Goal: Task Accomplishment & Management: Manage account settings

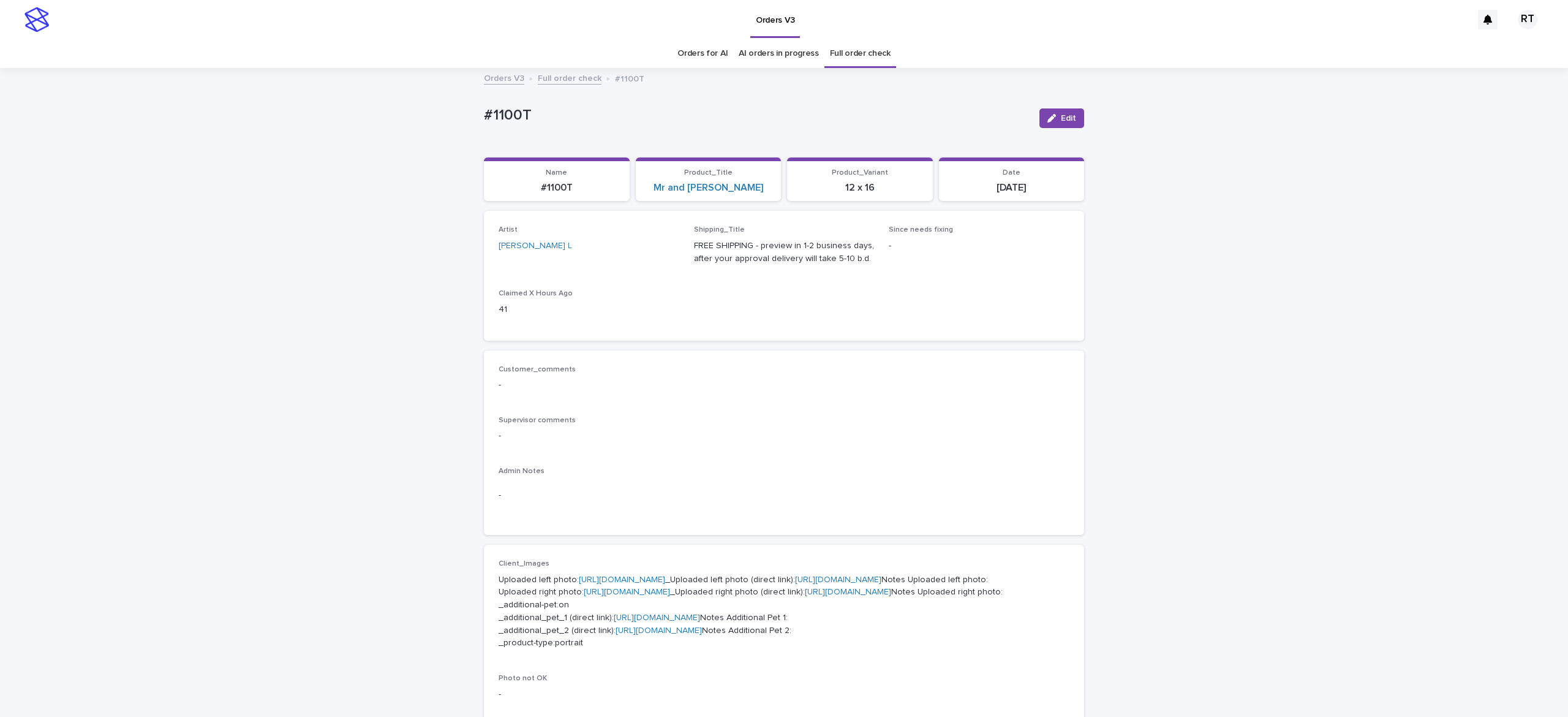
click at [830, 46] on link "Full order check" at bounding box center [860, 53] width 61 height 29
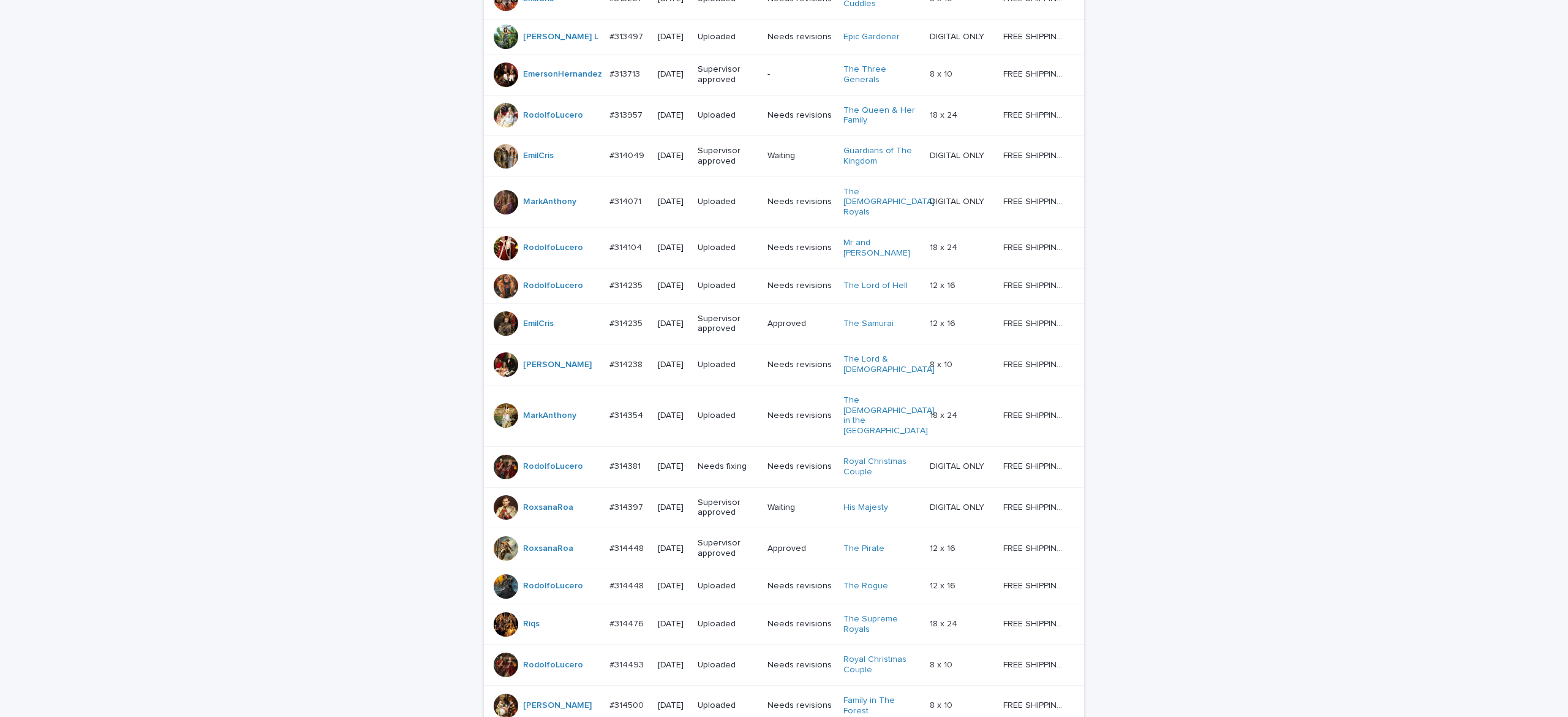
scroll to position [821, 0]
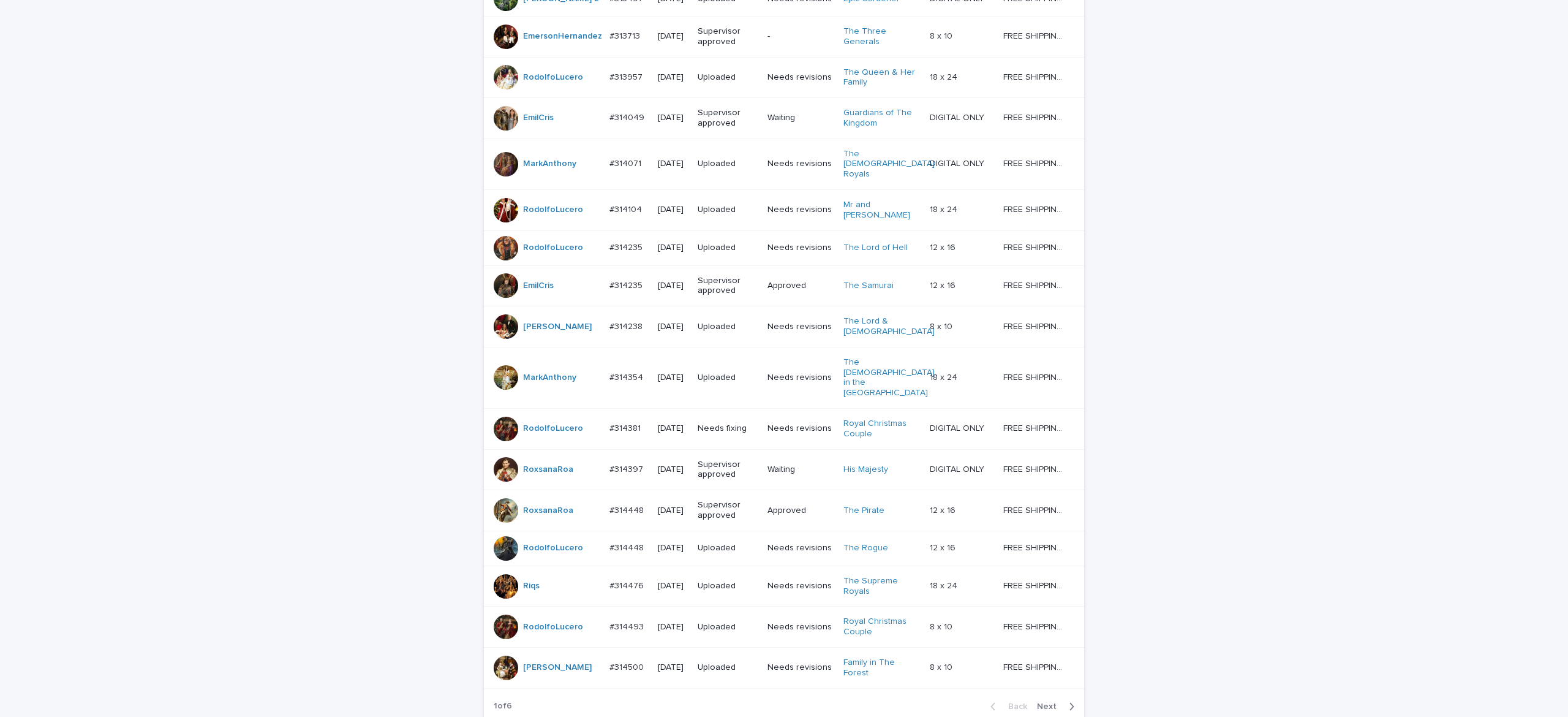
click at [1052, 693] on div "Back Next" at bounding box center [1032, 707] width 104 height 31
click at [1047, 696] on div "Back Next" at bounding box center [1032, 707] width 104 height 31
click at [1047, 701] on button "Next" at bounding box center [1058, 706] width 52 height 11
click at [1049, 693] on div "Back Next" at bounding box center [1032, 707] width 104 height 31
click at [1045, 702] on span "Next" at bounding box center [1050, 707] width 27 height 9
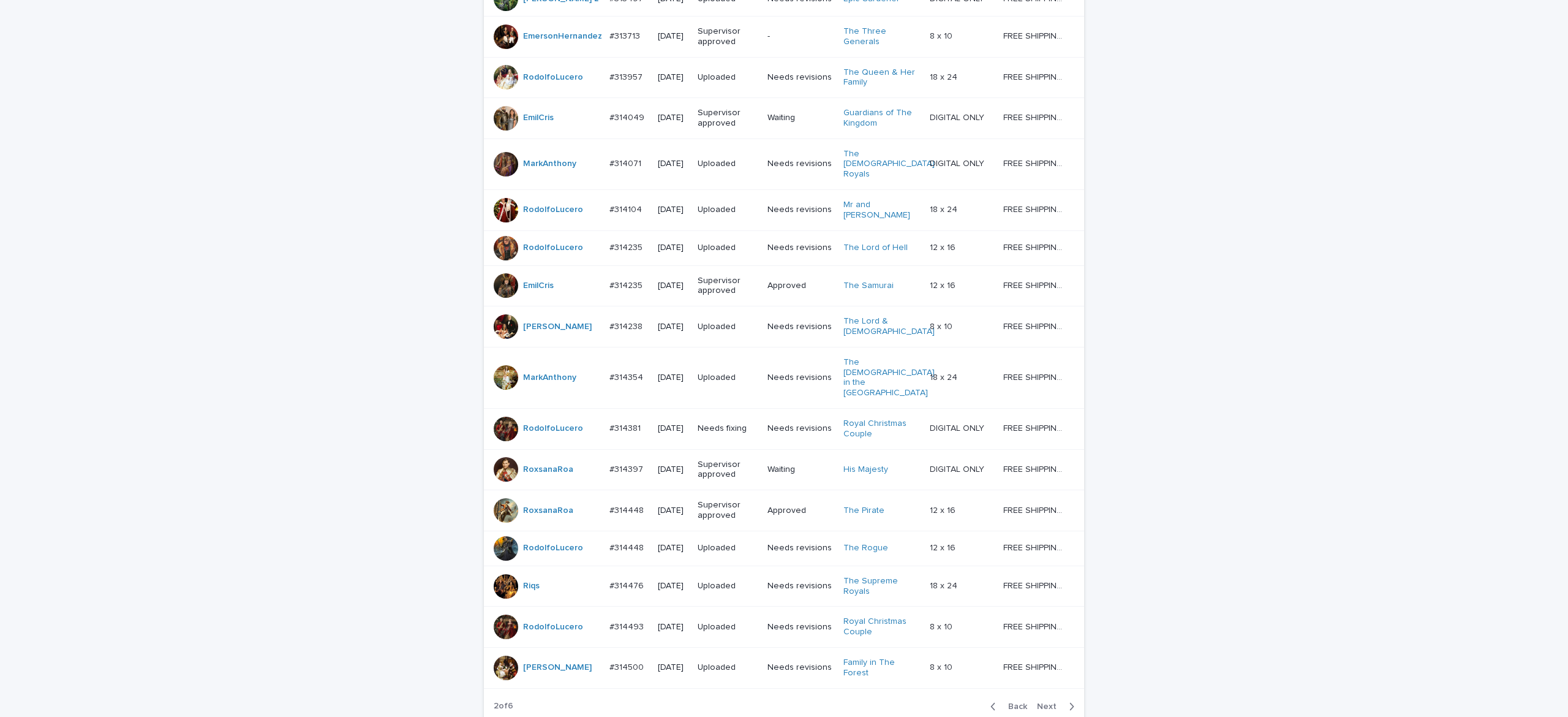
click at [1045, 696] on div "Back Next" at bounding box center [1032, 707] width 104 height 31
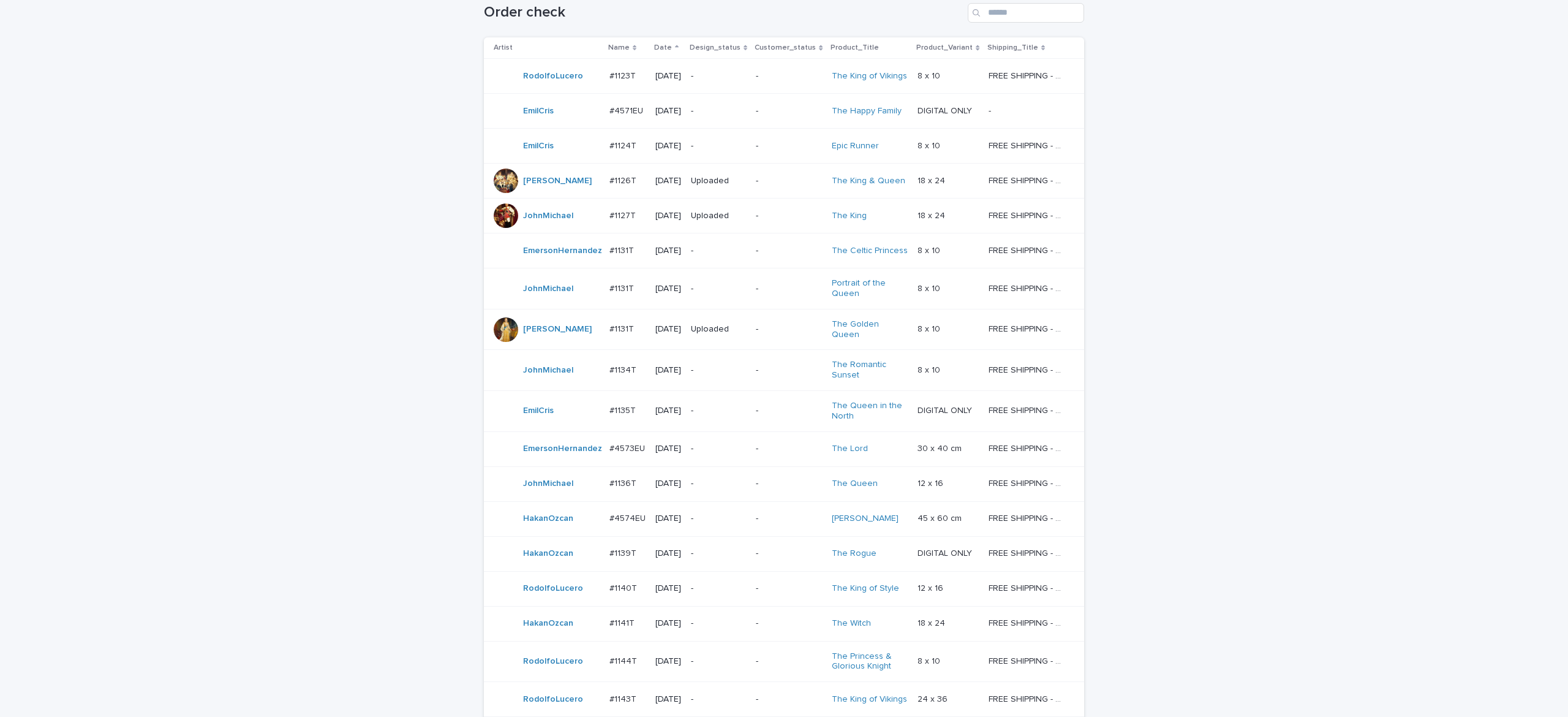
scroll to position [327, 0]
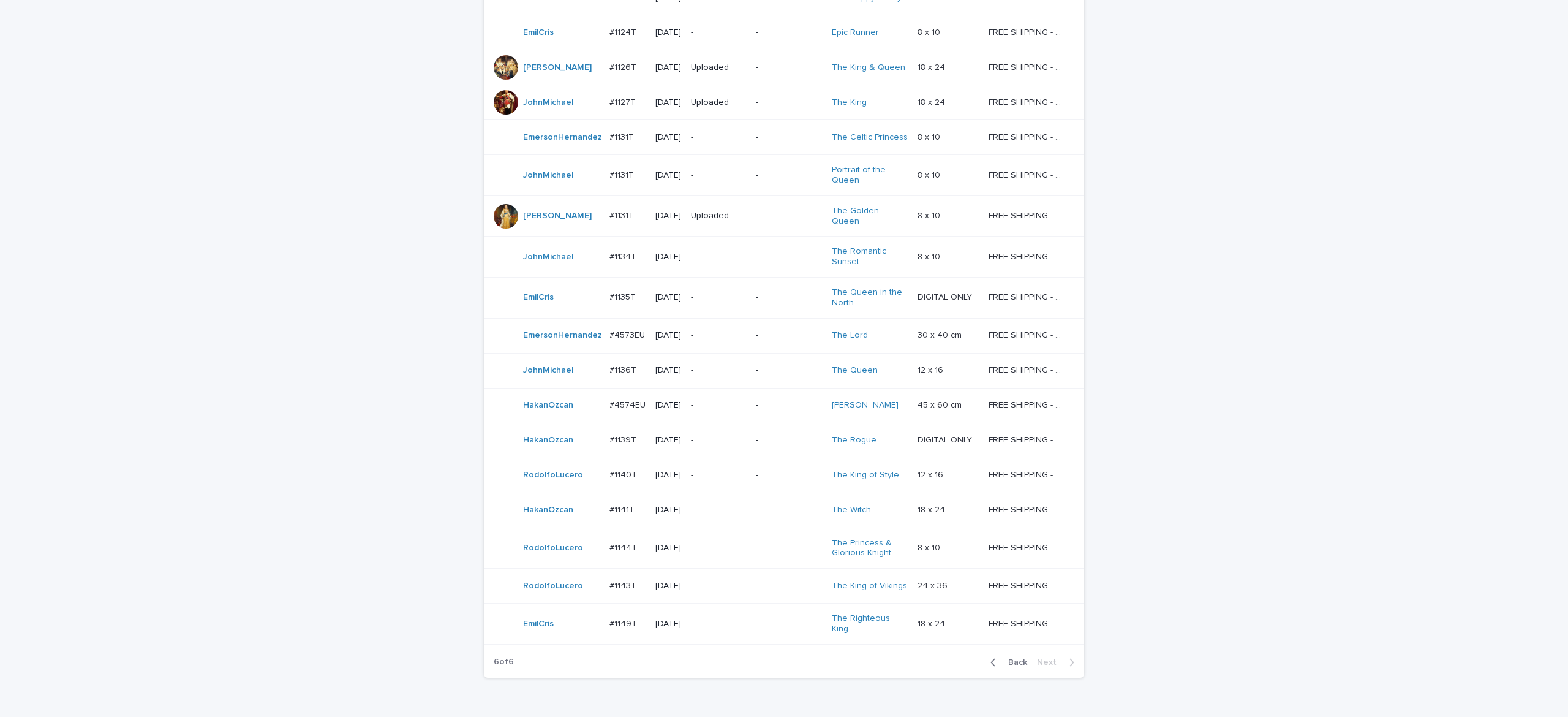
drag, startPoint x: 1005, startPoint y: 649, endPoint x: 1280, endPoint y: 563, distance: 288.1
click at [1005, 657] on button "Back" at bounding box center [1006, 662] width 51 height 11
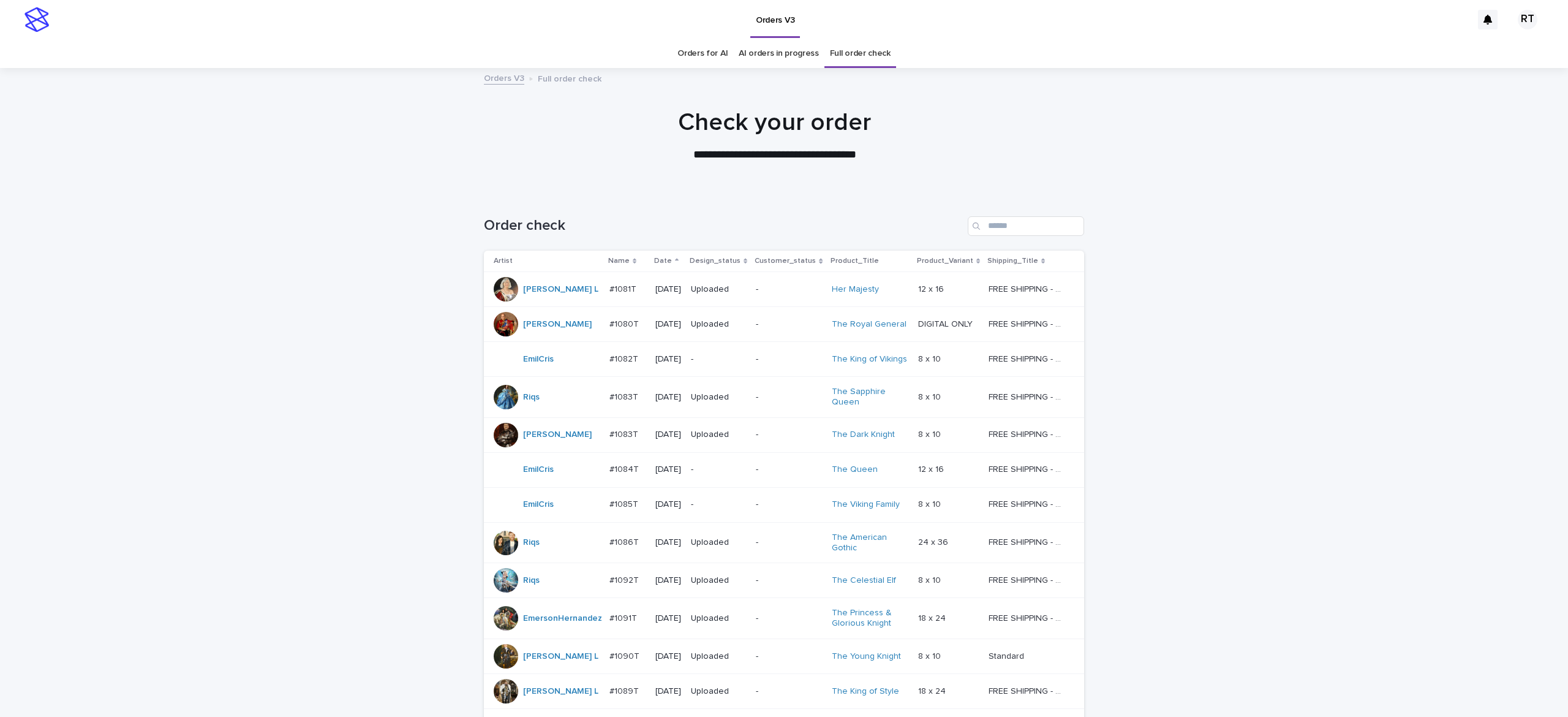
click at [691, 50] on link "Orders for AI" at bounding box center [703, 53] width 50 height 29
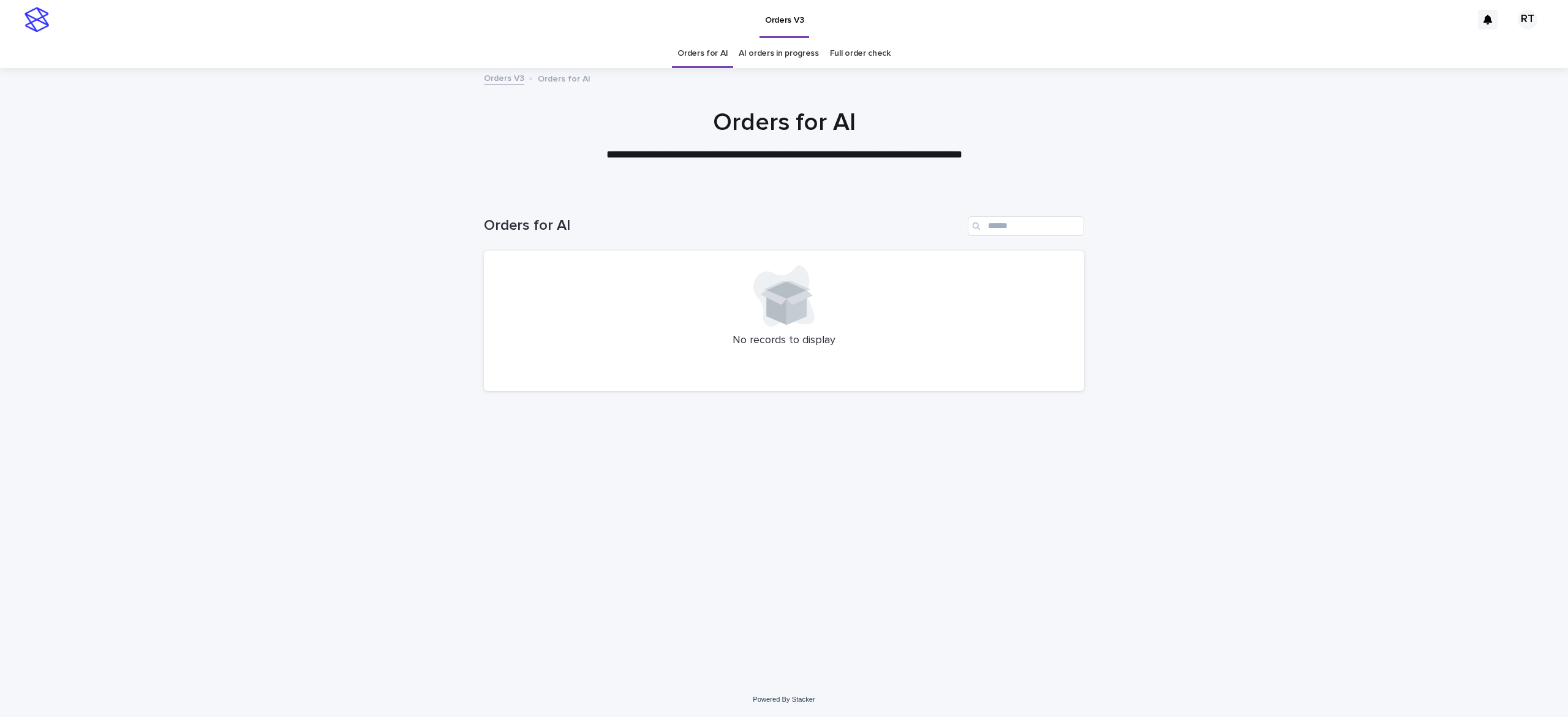
click at [697, 57] on link "Orders for AI" at bounding box center [703, 53] width 50 height 29
click at [991, 229] on input "Search" at bounding box center [1026, 226] width 116 height 20
type input "*****"
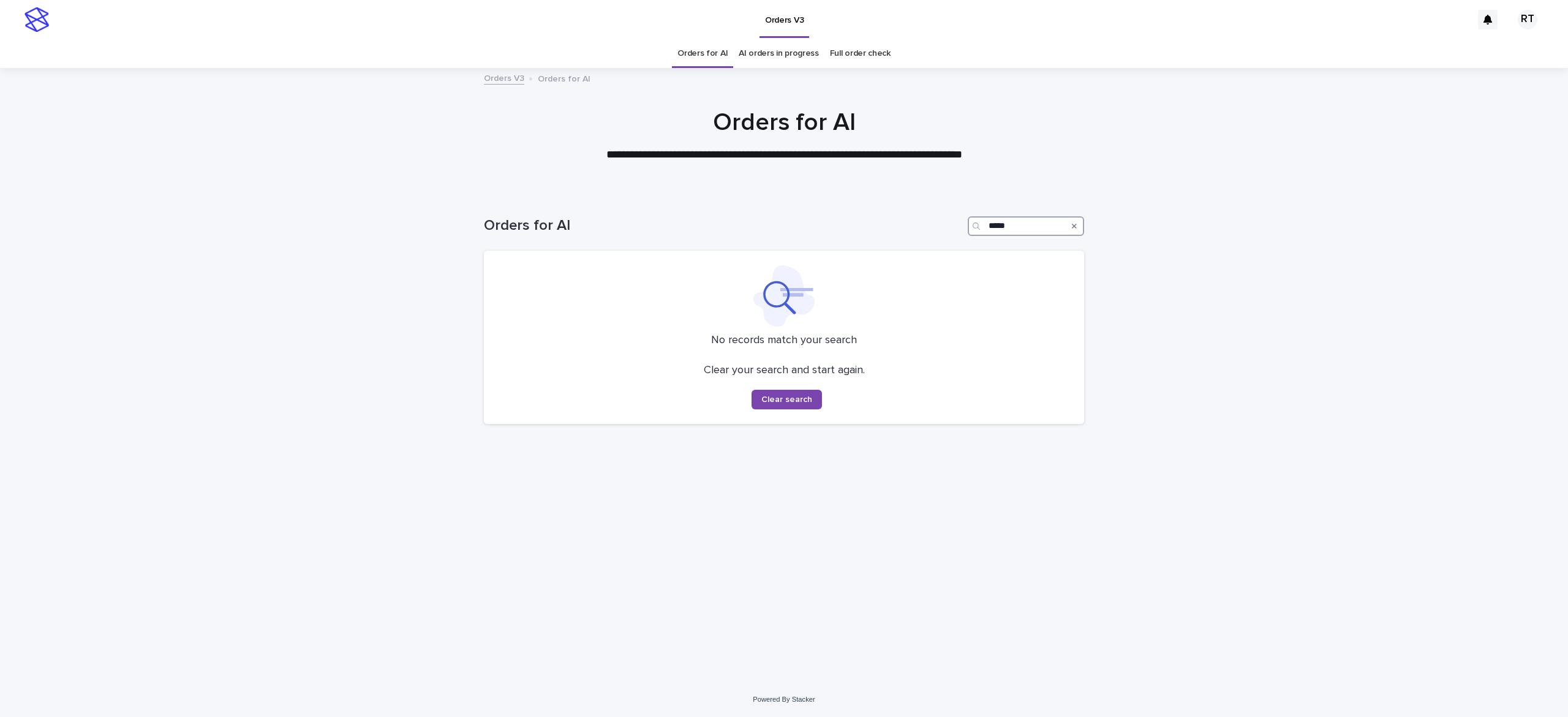
drag, startPoint x: 1016, startPoint y: 228, endPoint x: 936, endPoint y: 253, distance: 83.8
click at [936, 253] on div "Orders for AI ***** No records match your search Clear your search and start ag…" at bounding box center [784, 312] width 600 height 242
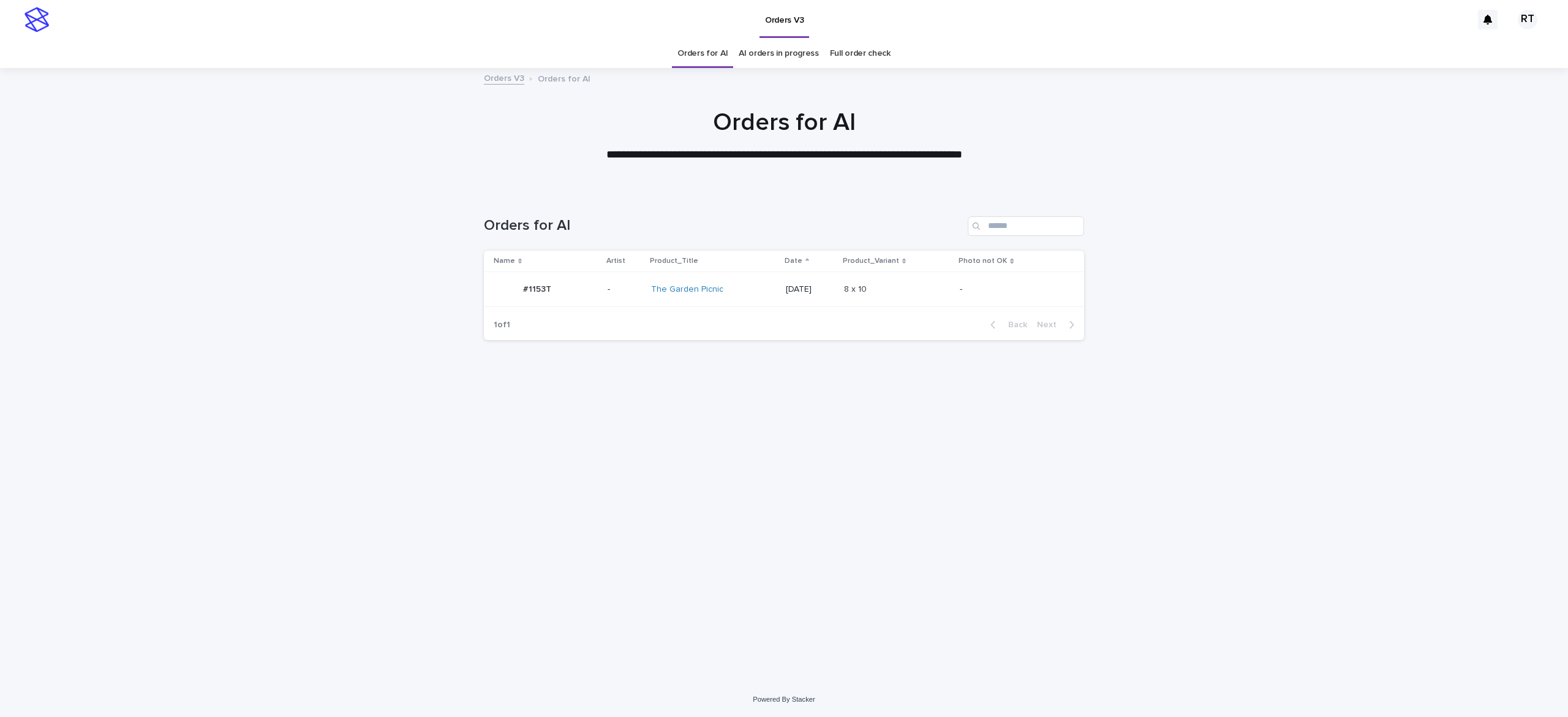
click at [735, 298] on div "The Garden Picnic" at bounding box center [714, 289] width 125 height 21
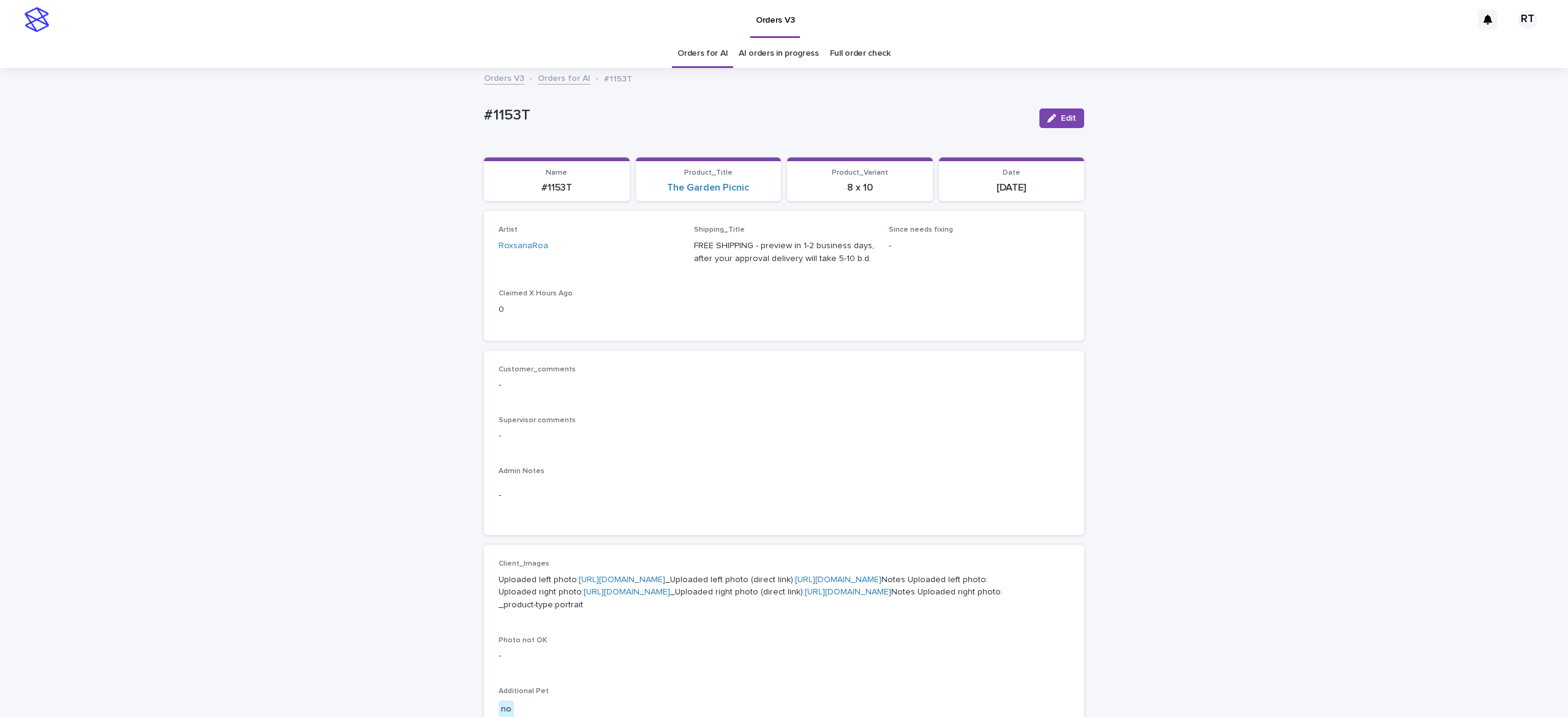
click at [1061, 109] on button "Edit" at bounding box center [1061, 118] width 45 height 20
click at [693, 55] on link "Orders for AI" at bounding box center [703, 53] width 50 height 29
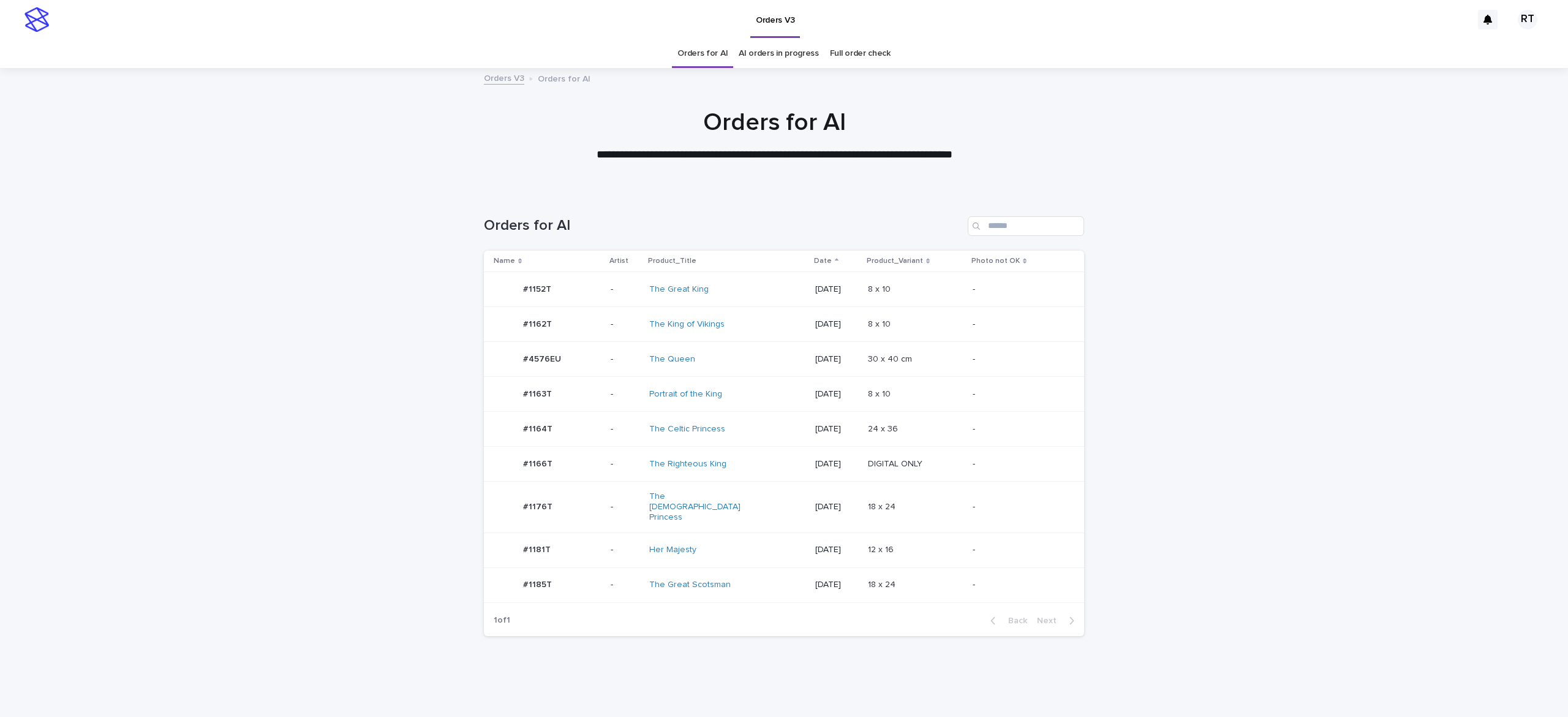
click at [731, 551] on td "Her Majesty" at bounding box center [727, 550] width 166 height 35
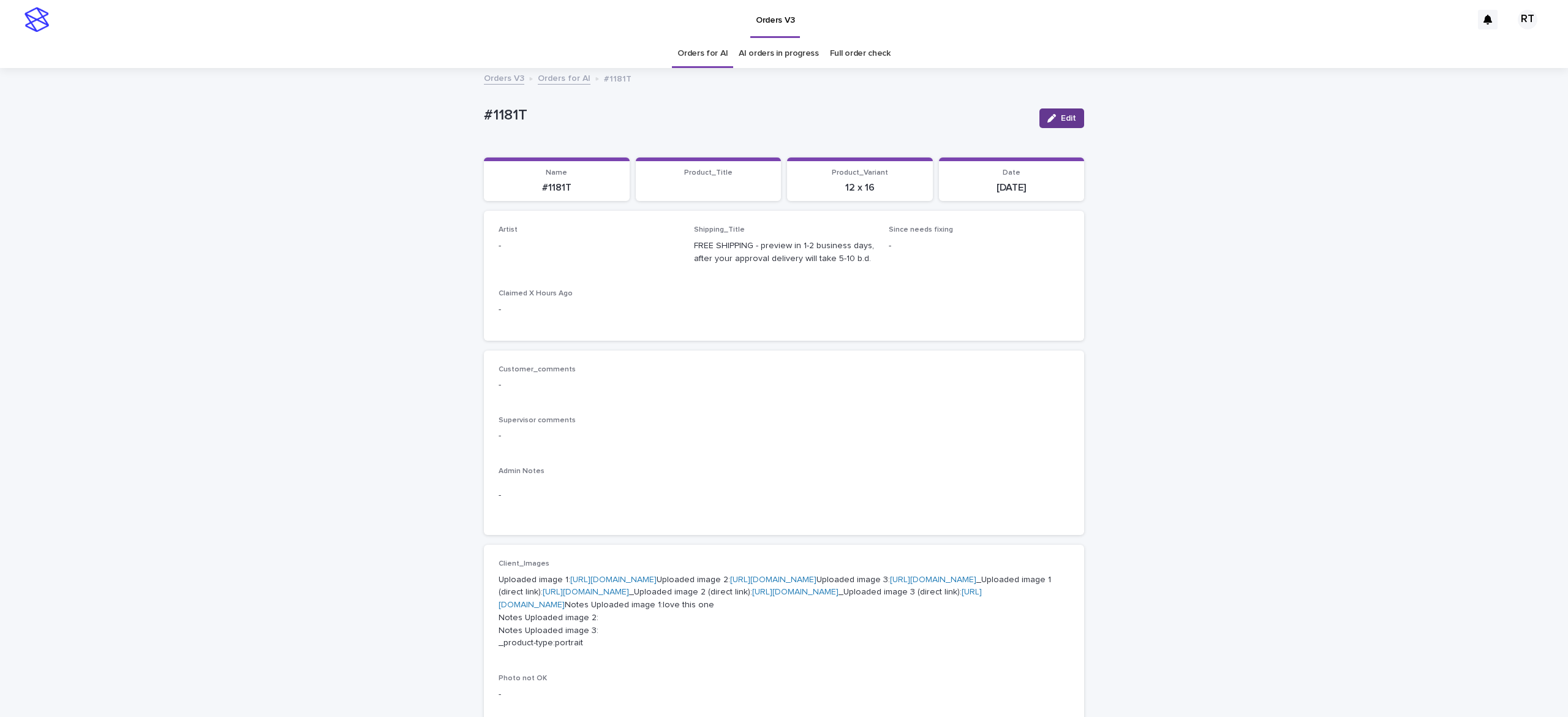
click at [1049, 116] on div "button" at bounding box center [1054, 118] width 13 height 9
click at [578, 257] on div "Select..." at bounding box center [569, 252] width 140 height 21
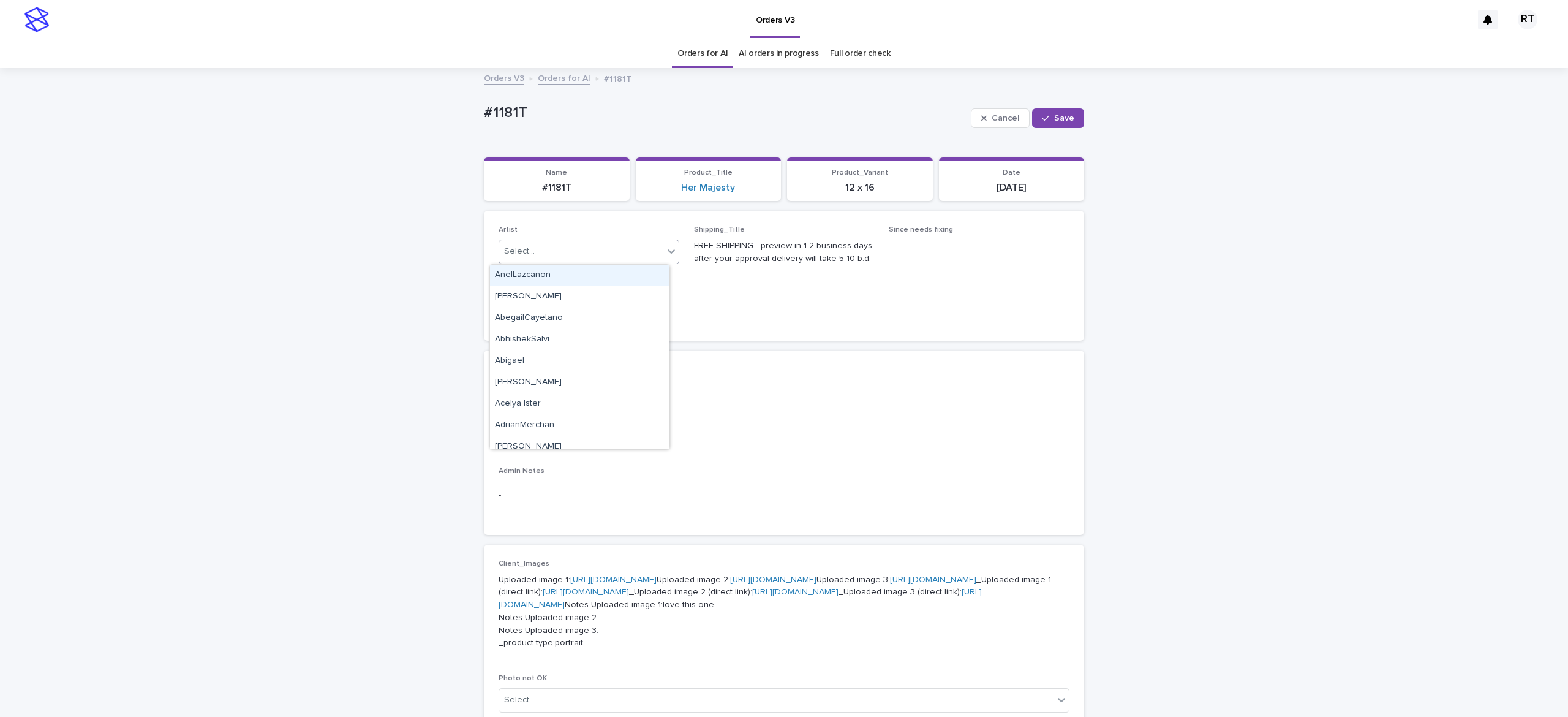
paste input "*****"
type input "*****"
click at [593, 272] on div "[PERSON_NAME] L" at bounding box center [579, 275] width 179 height 21
click at [1054, 115] on span "Save" at bounding box center [1064, 118] width 21 height 9
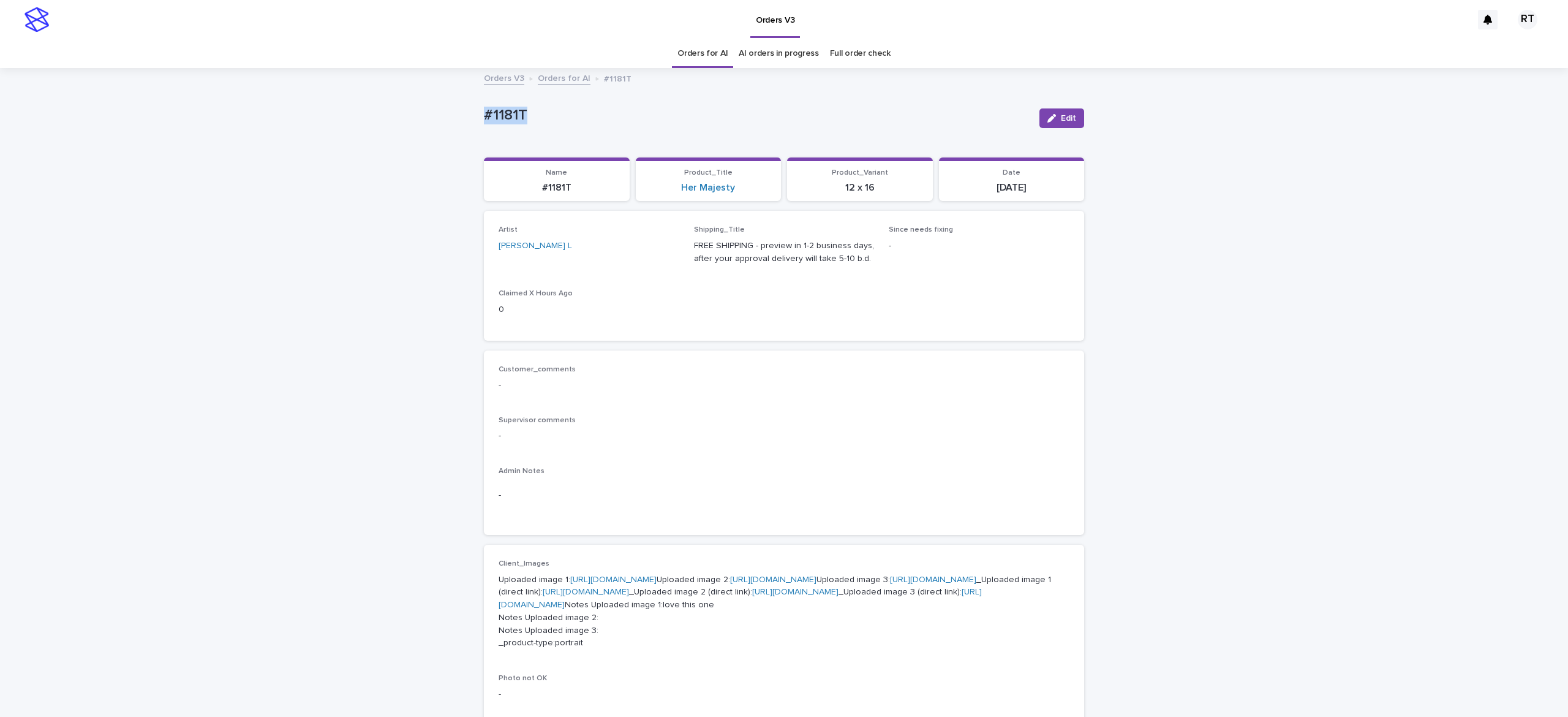
drag, startPoint x: 525, startPoint y: 103, endPoint x: 837, endPoint y: 118, distance: 312.4
click at [706, 97] on div "Loading... Saving… Loading... Saving… #1181T Edit #1181T Edit Sorry, there was …" at bounding box center [784, 652] width 1568 height 1167
copy p "#1181T"
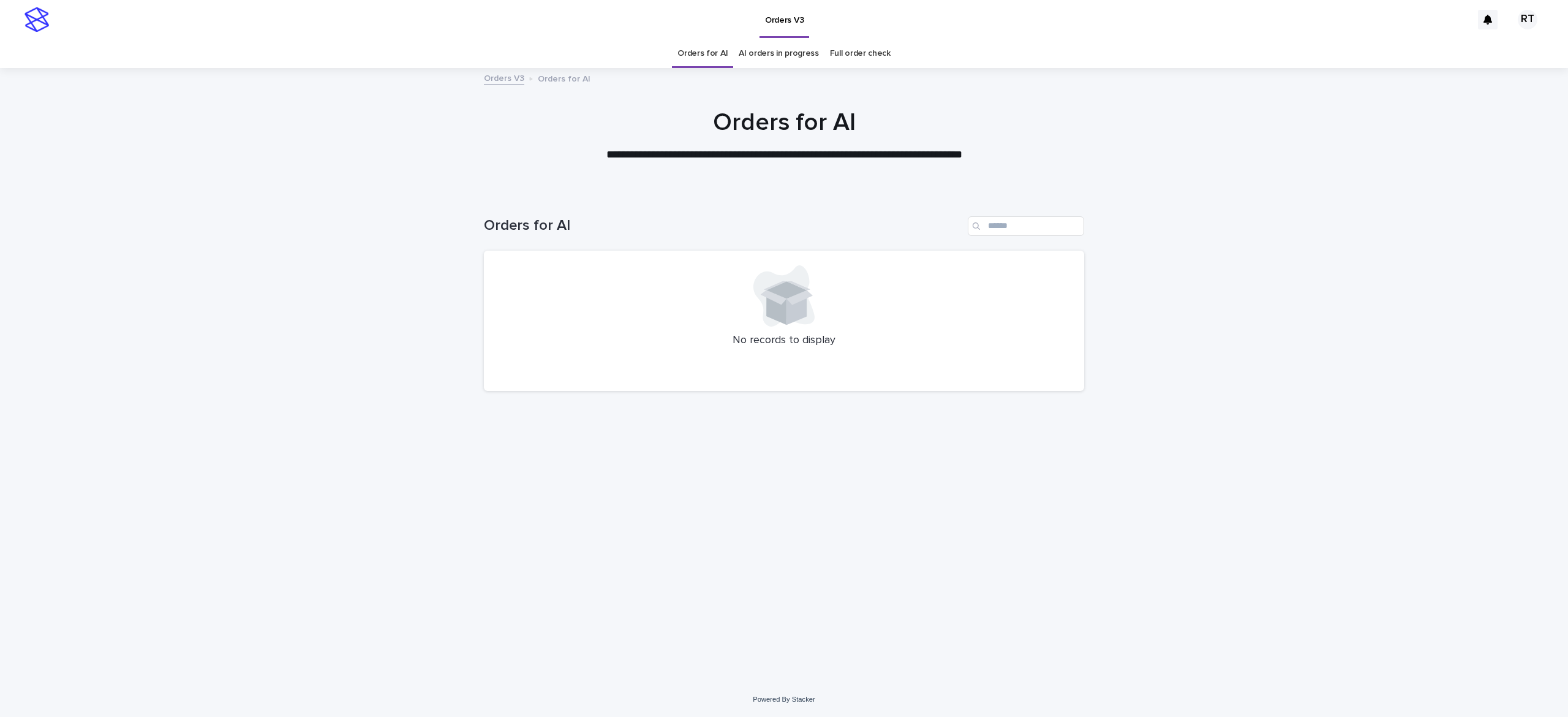
click at [865, 55] on link "Full order check" at bounding box center [860, 53] width 61 height 29
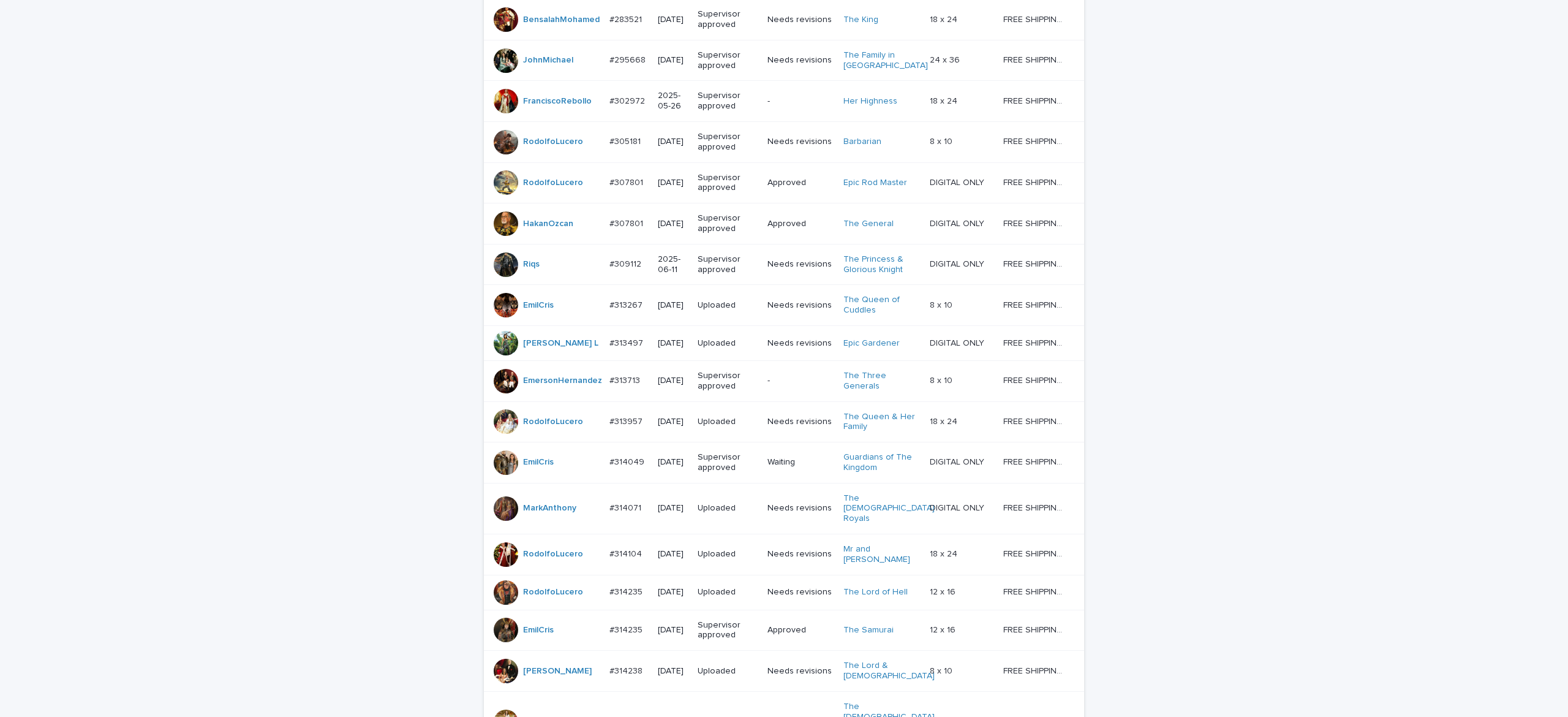
scroll to position [924, 0]
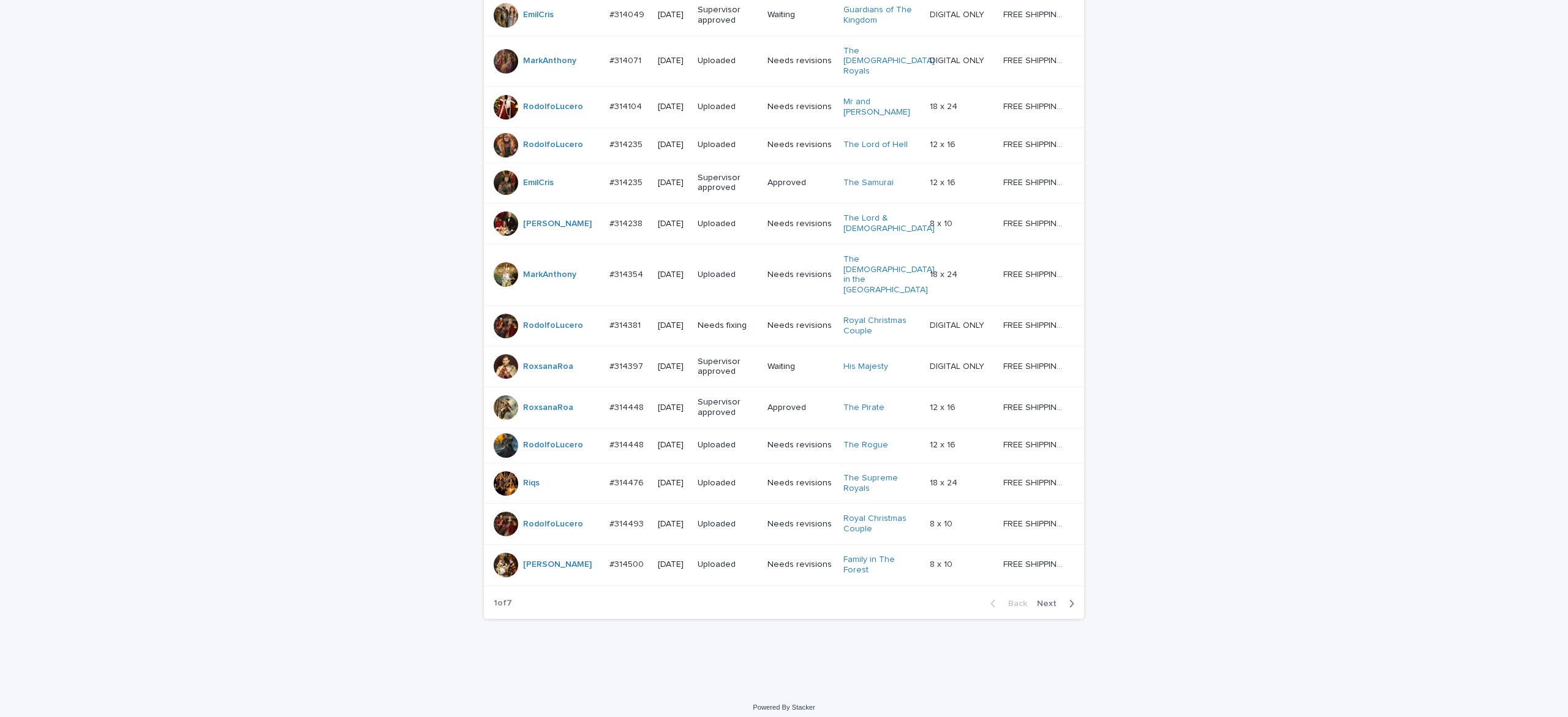
click at [1038, 599] on span "Next" at bounding box center [1050, 604] width 27 height 9
click at [1043, 599] on span "Next" at bounding box center [1050, 604] width 27 height 9
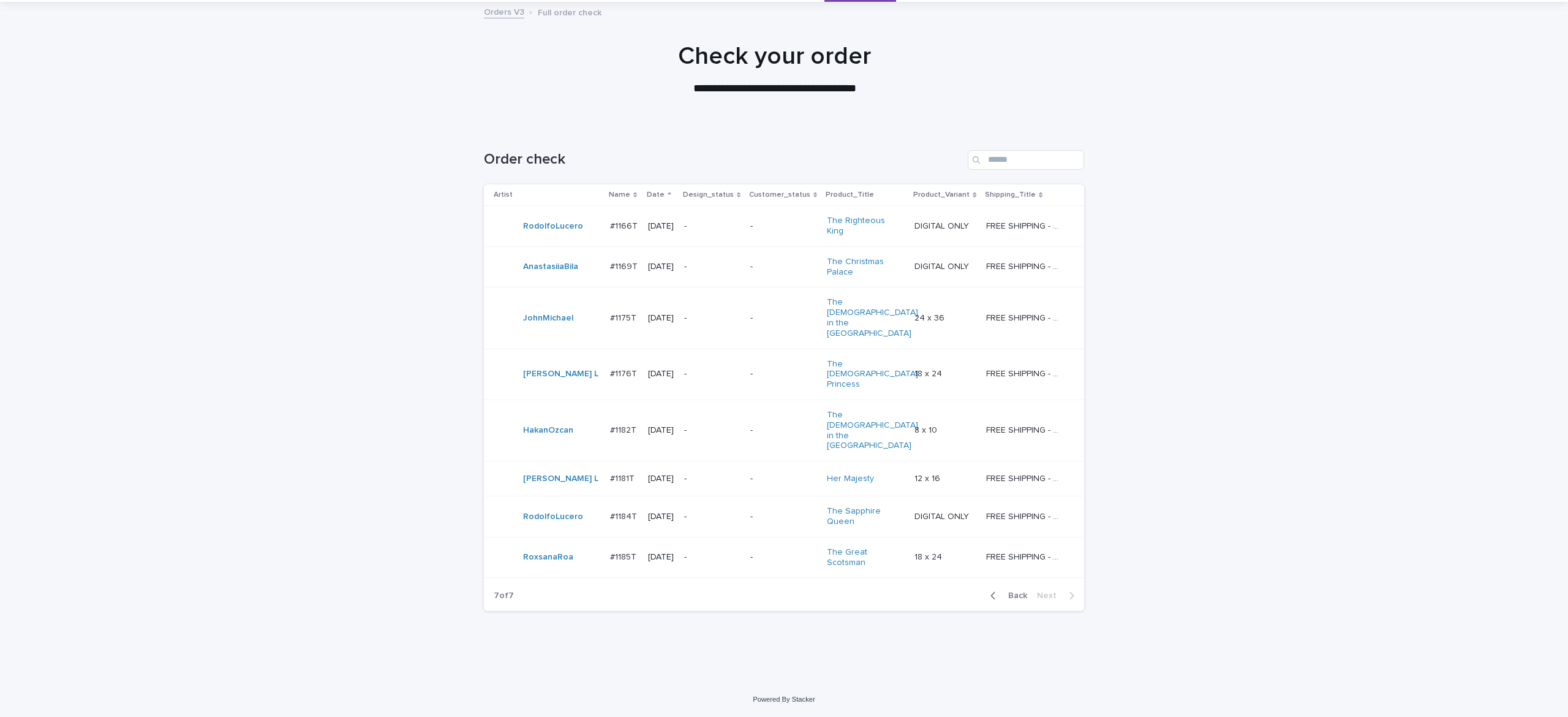
scroll to position [10, 0]
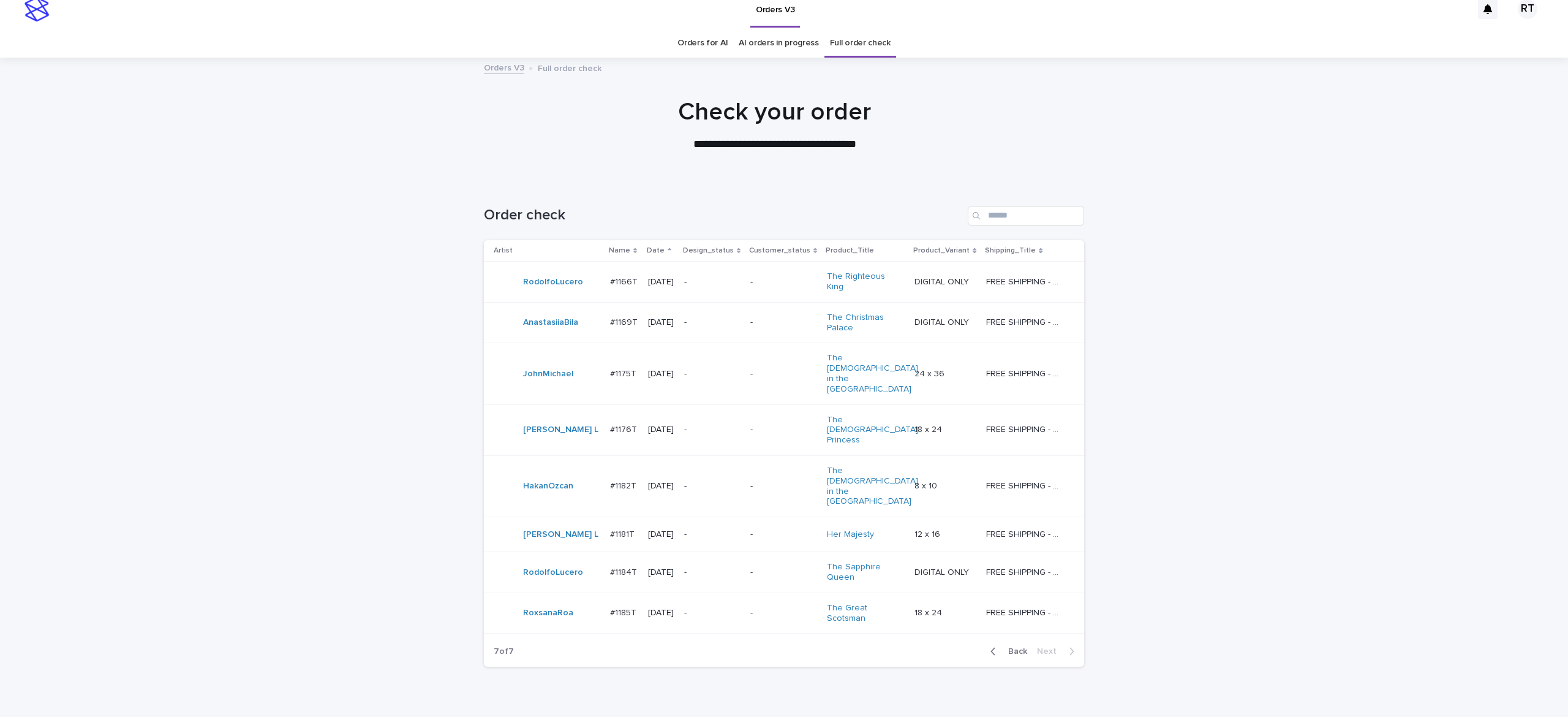
click at [1003, 647] on span "Back" at bounding box center [1014, 652] width 26 height 9
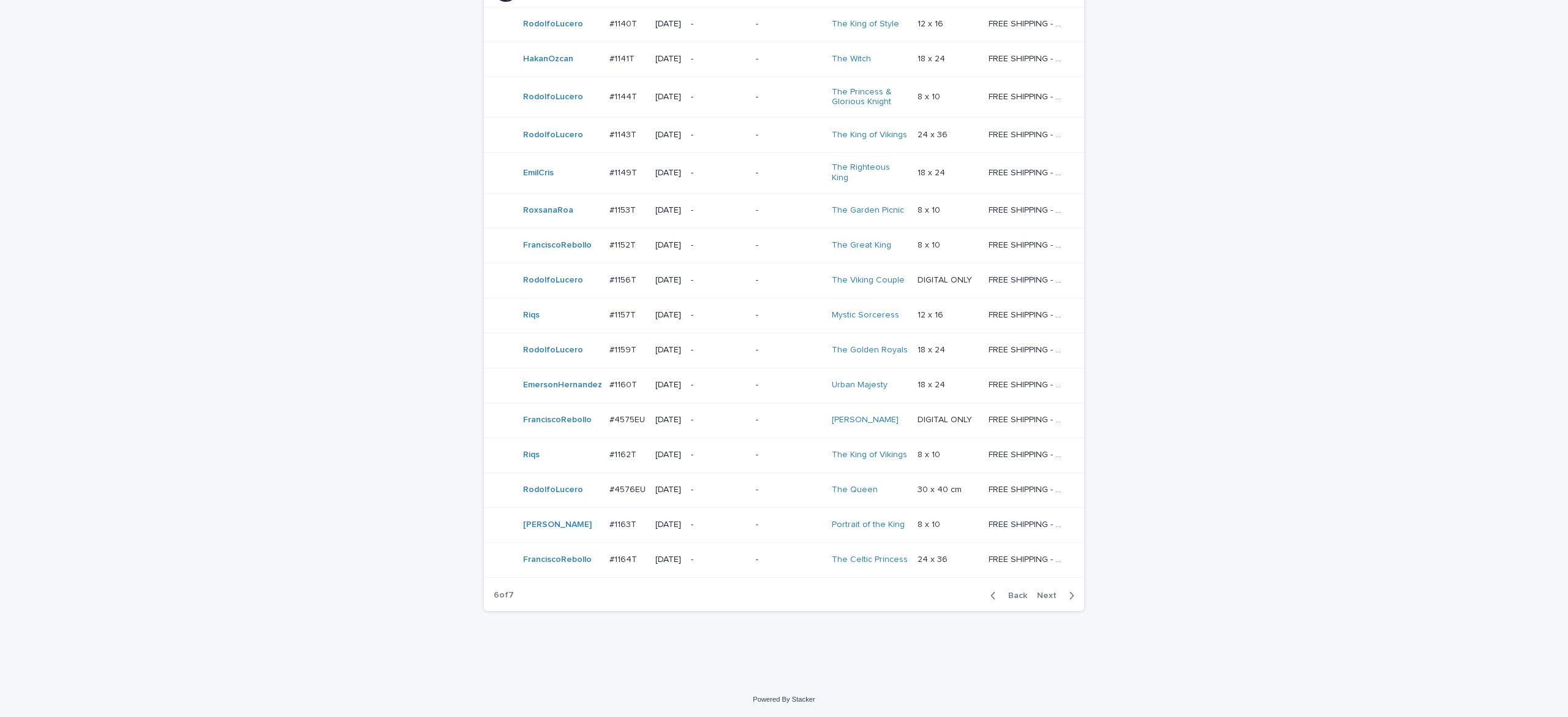
scroll to position [833, 0]
click at [1038, 598] on span "Next" at bounding box center [1050, 596] width 27 height 9
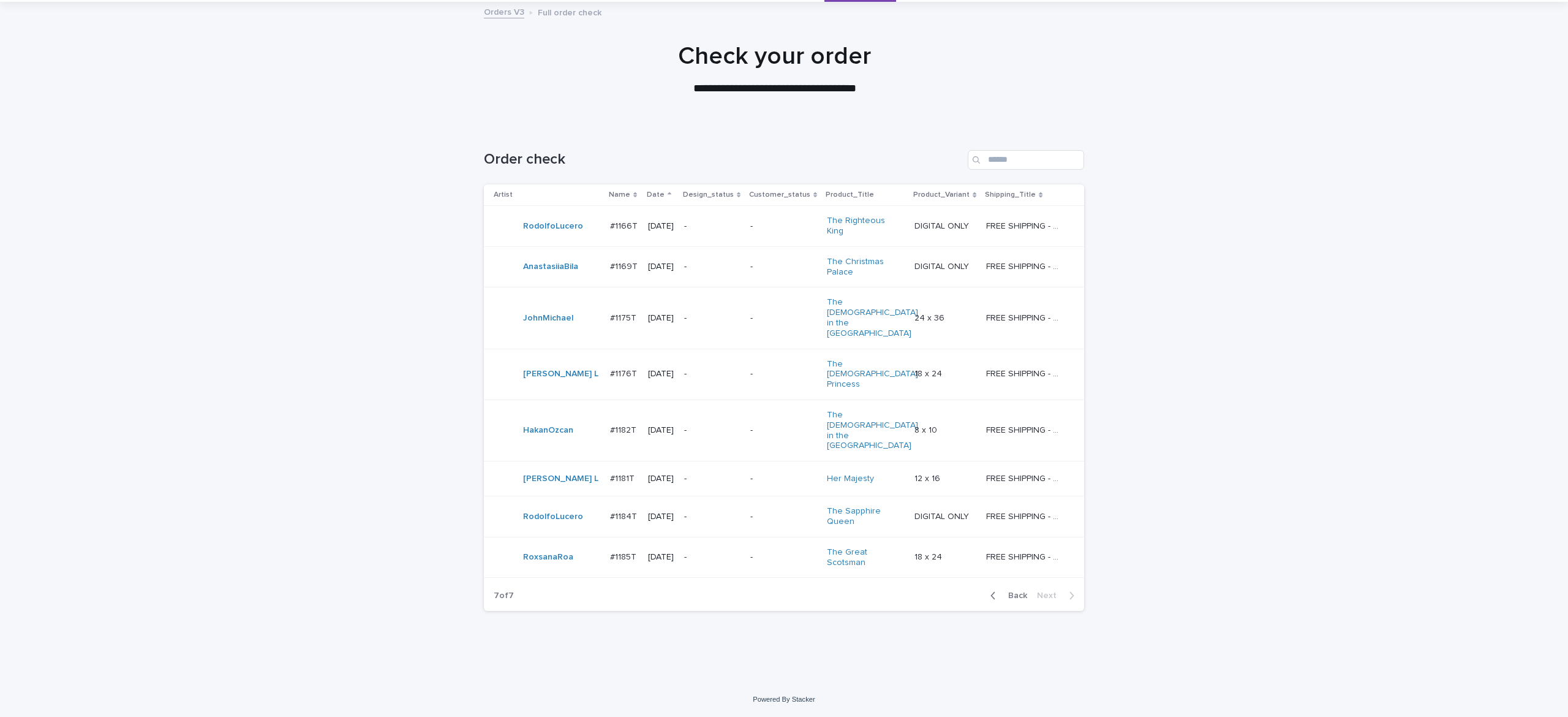
scroll to position [10, 0]
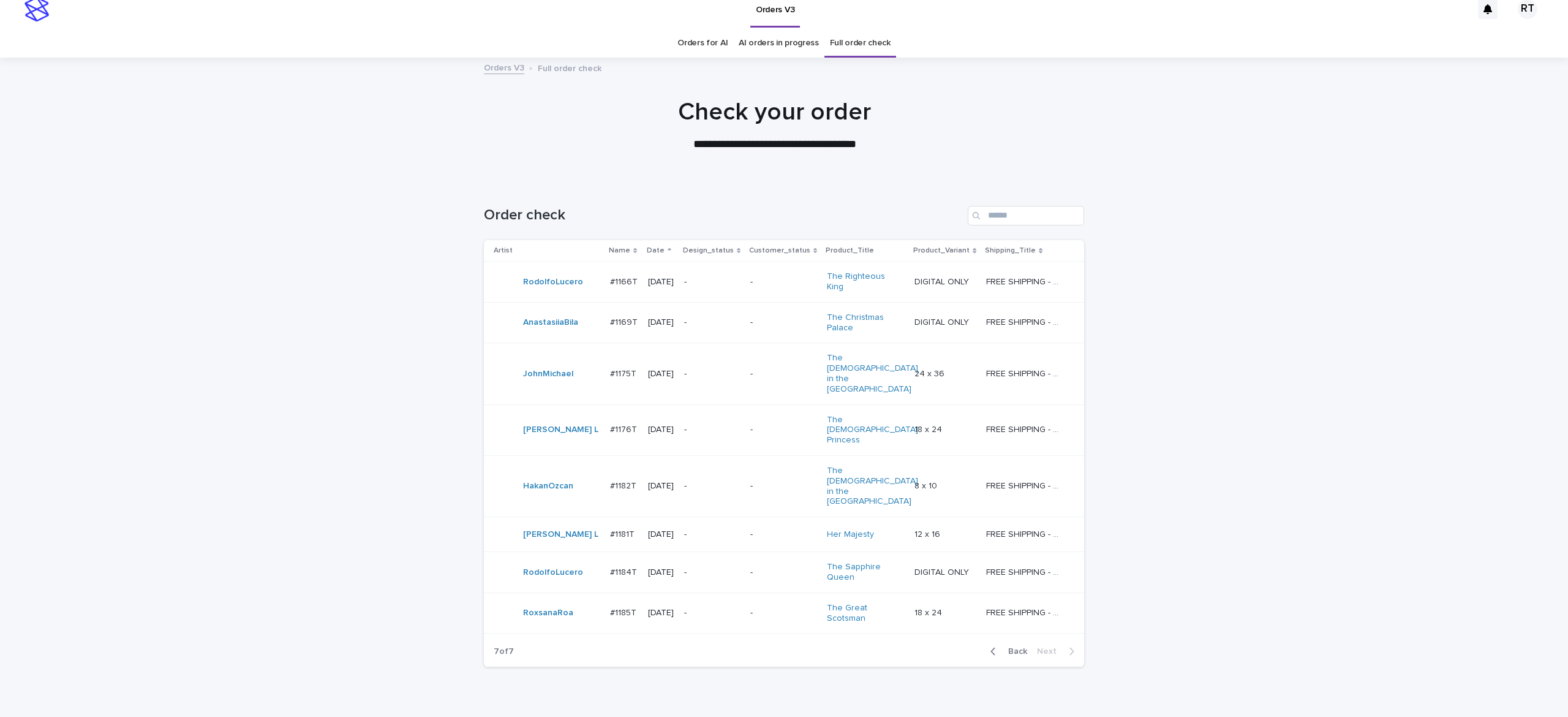
drag, startPoint x: 1000, startPoint y: 593, endPoint x: 1084, endPoint y: 556, distance: 91.8
click at [1001, 647] on span "Back" at bounding box center [1014, 652] width 26 height 9
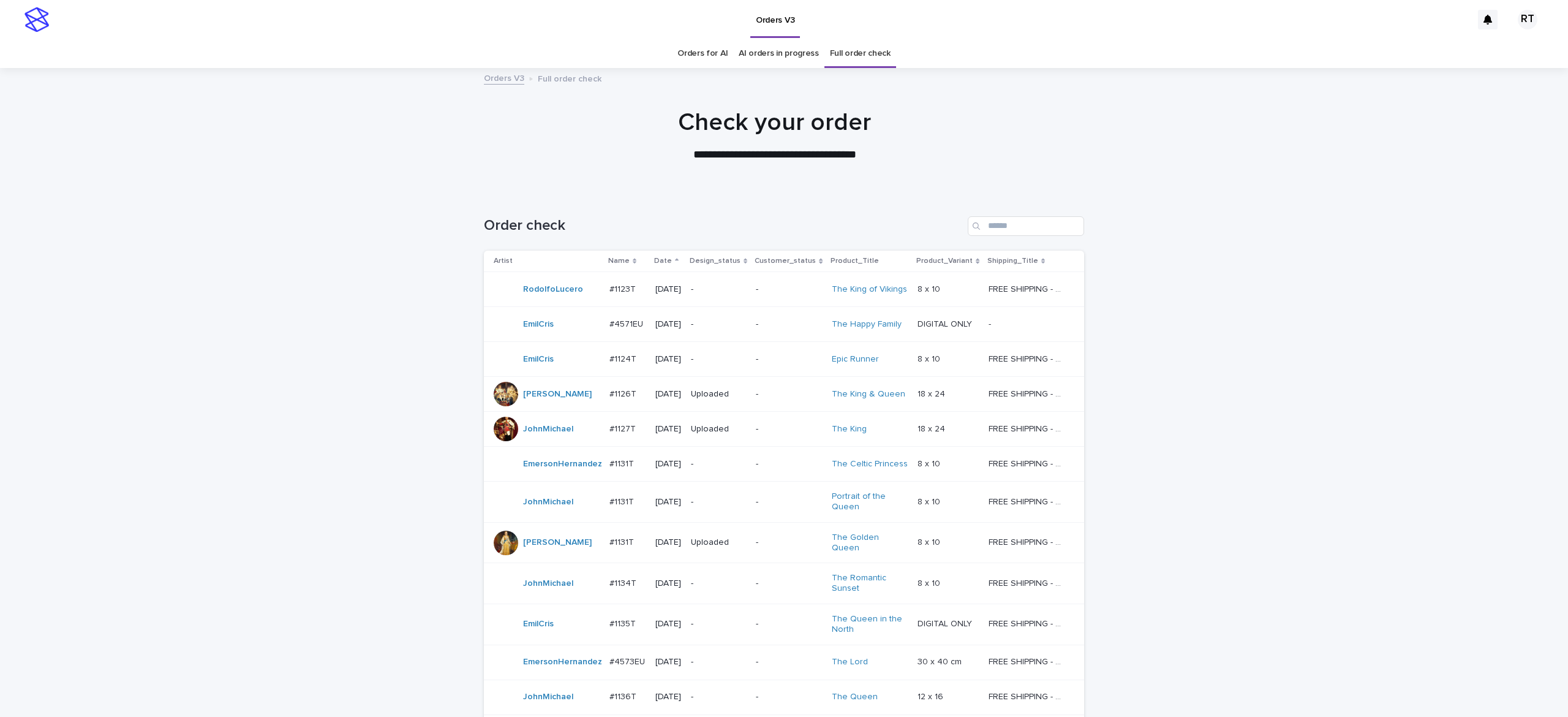
scroll to position [10, 0]
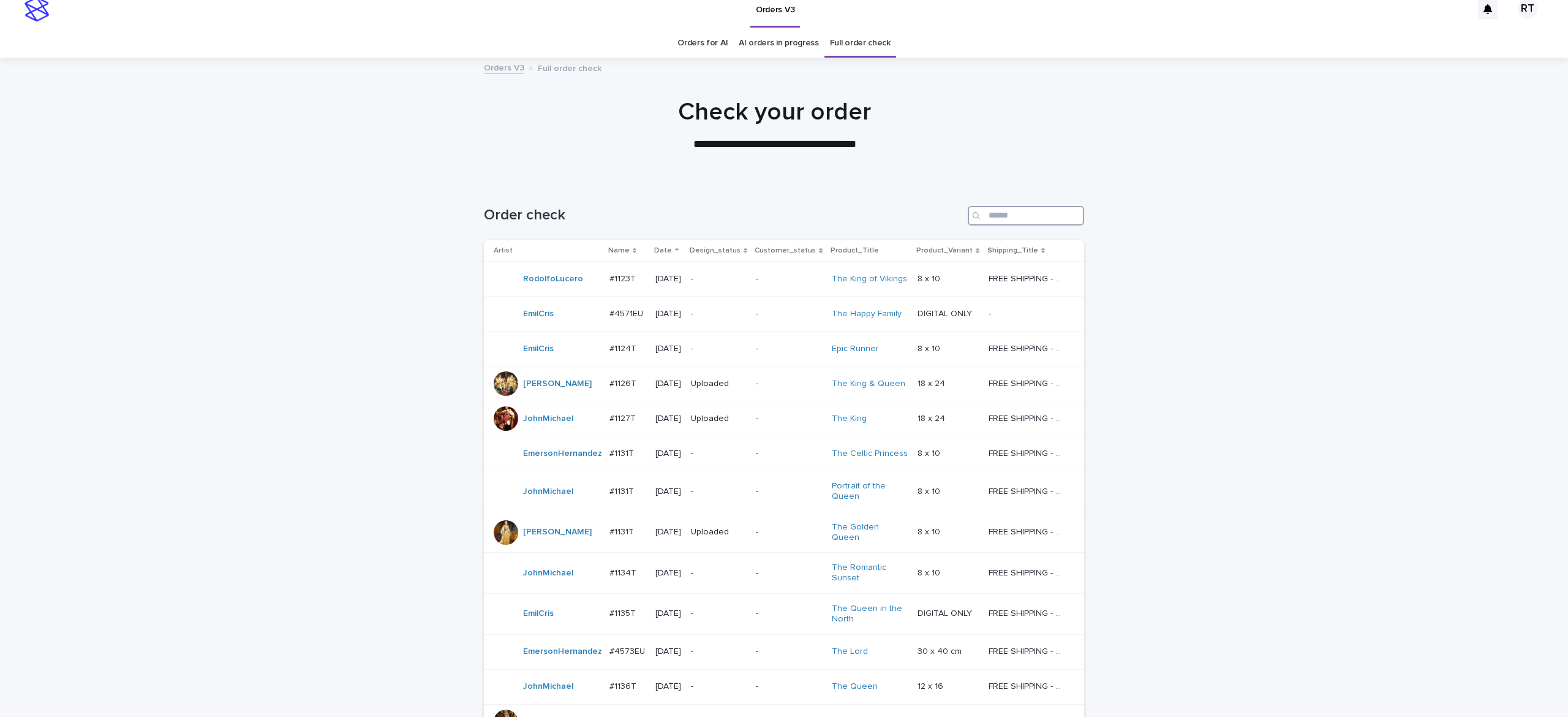
click at [988, 215] on input "Search" at bounding box center [1026, 215] width 116 height 20
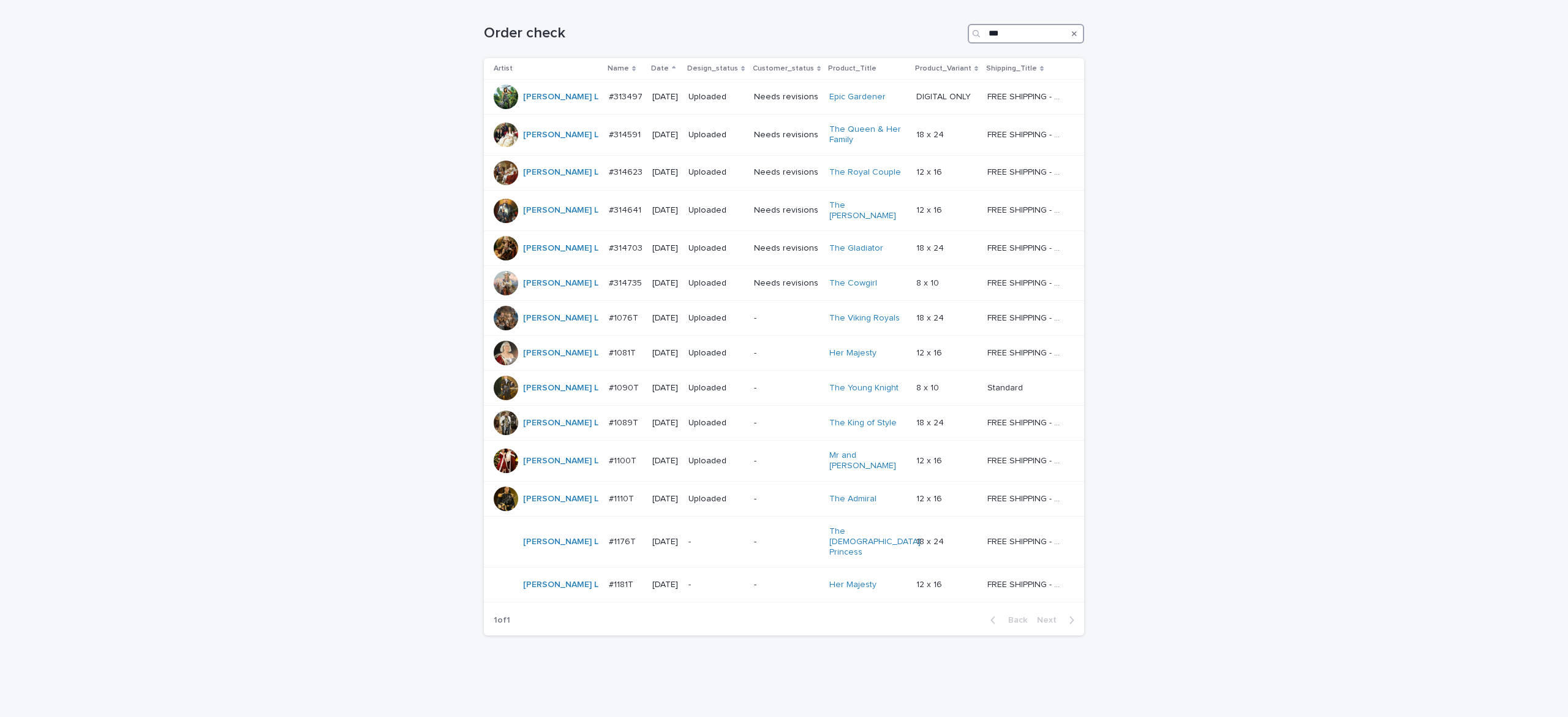
scroll to position [198, 0]
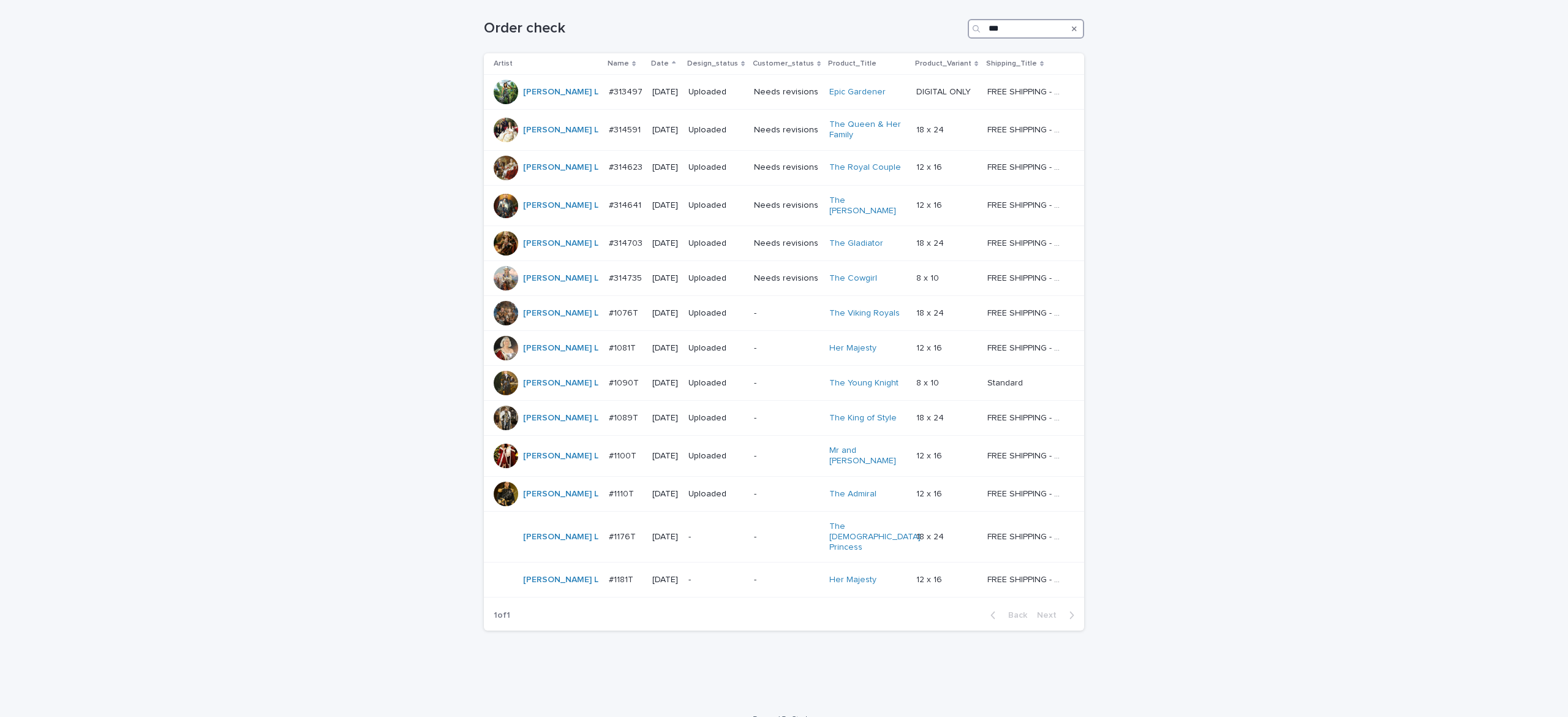
type input "***"
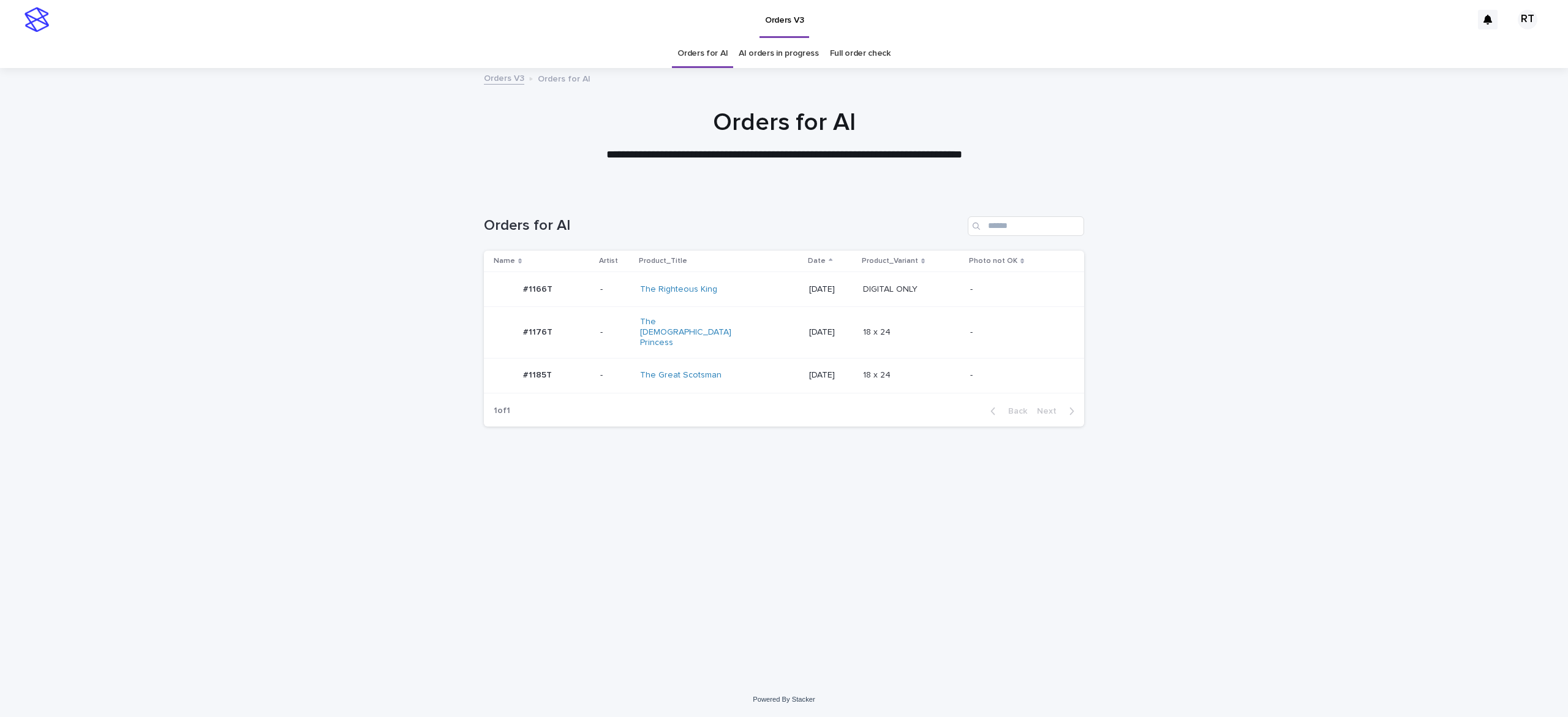
click at [733, 321] on div "The [DEMOGRAPHIC_DATA] Princess" at bounding box center [691, 332] width 102 height 31
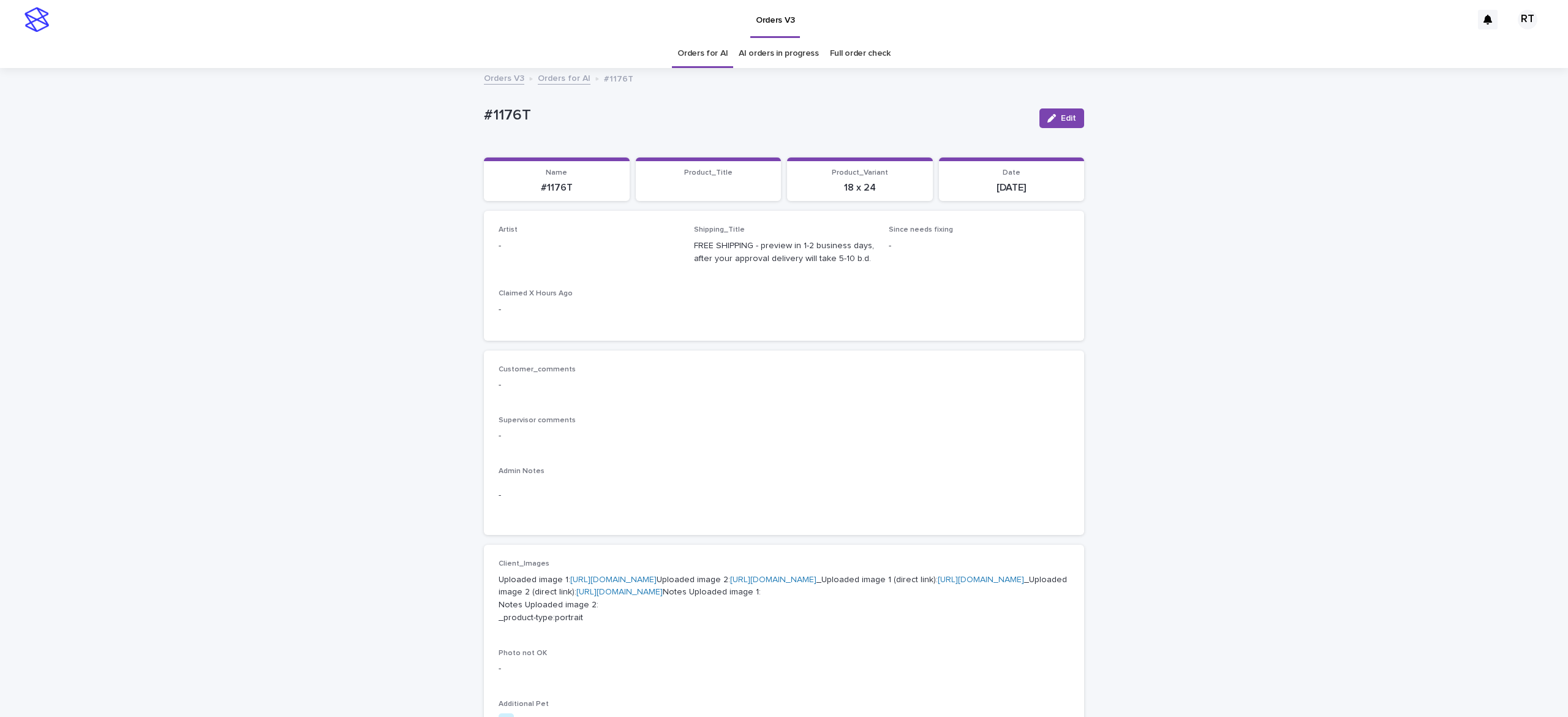
drag, startPoint x: 1047, startPoint y: 117, endPoint x: 724, endPoint y: 223, distance: 339.9
click at [1051, 119] on button "Edit" at bounding box center [1061, 118] width 45 height 20
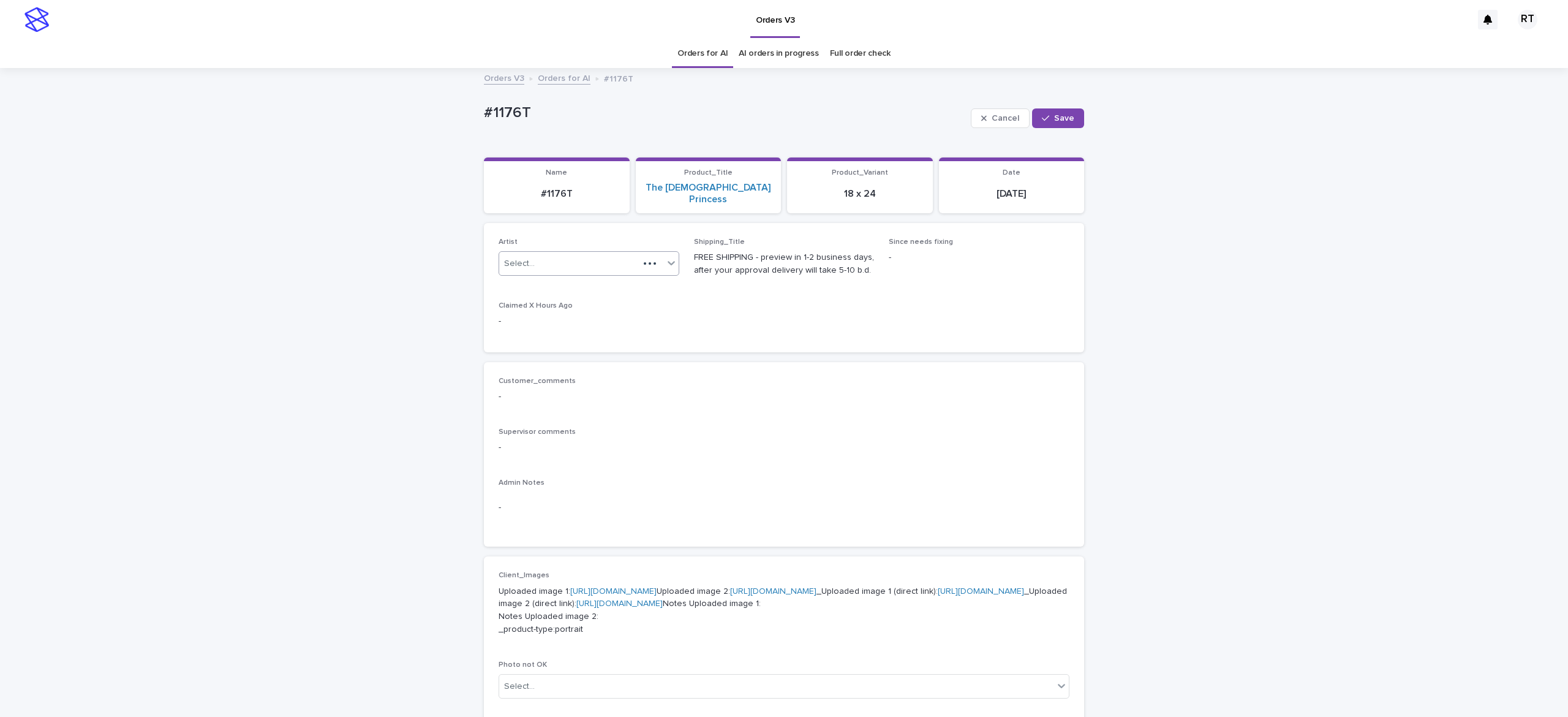
click at [582, 255] on div "Select..." at bounding box center [569, 264] width 140 height 21
paste input "*****"
type input "*****"
drag, startPoint x: 604, startPoint y: 268, endPoint x: 611, endPoint y: 270, distance: 7.3
click at [609, 273] on div "[PERSON_NAME] L" at bounding box center [579, 275] width 179 height 21
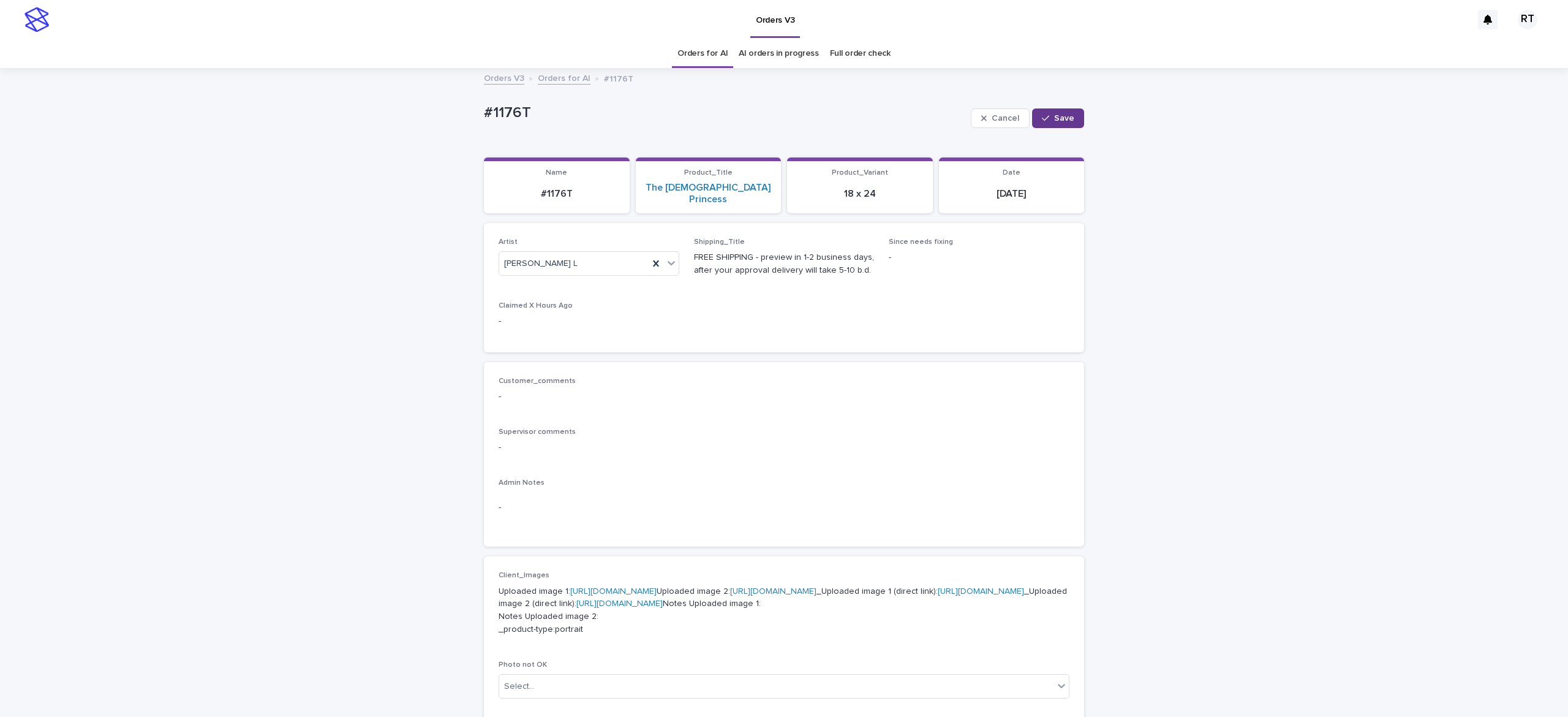
click at [1054, 117] on span "Save" at bounding box center [1064, 118] width 21 height 9
drag, startPoint x: 440, startPoint y: 98, endPoint x: 637, endPoint y: 84, distance: 197.5
click at [637, 84] on div "Orders V3 RT Orders for AI AI orders in progress Full order check Orders V3 Ord…" at bounding box center [784, 629] width 1568 height 1258
copy div "Loading... Saving… Loading... Saving… #1176T Edit"
click at [461, 141] on div "Loading... Saving… Loading... Saving… #1176T Edit #1176T Edit Sorry, there was …" at bounding box center [784, 646] width 1568 height 1154
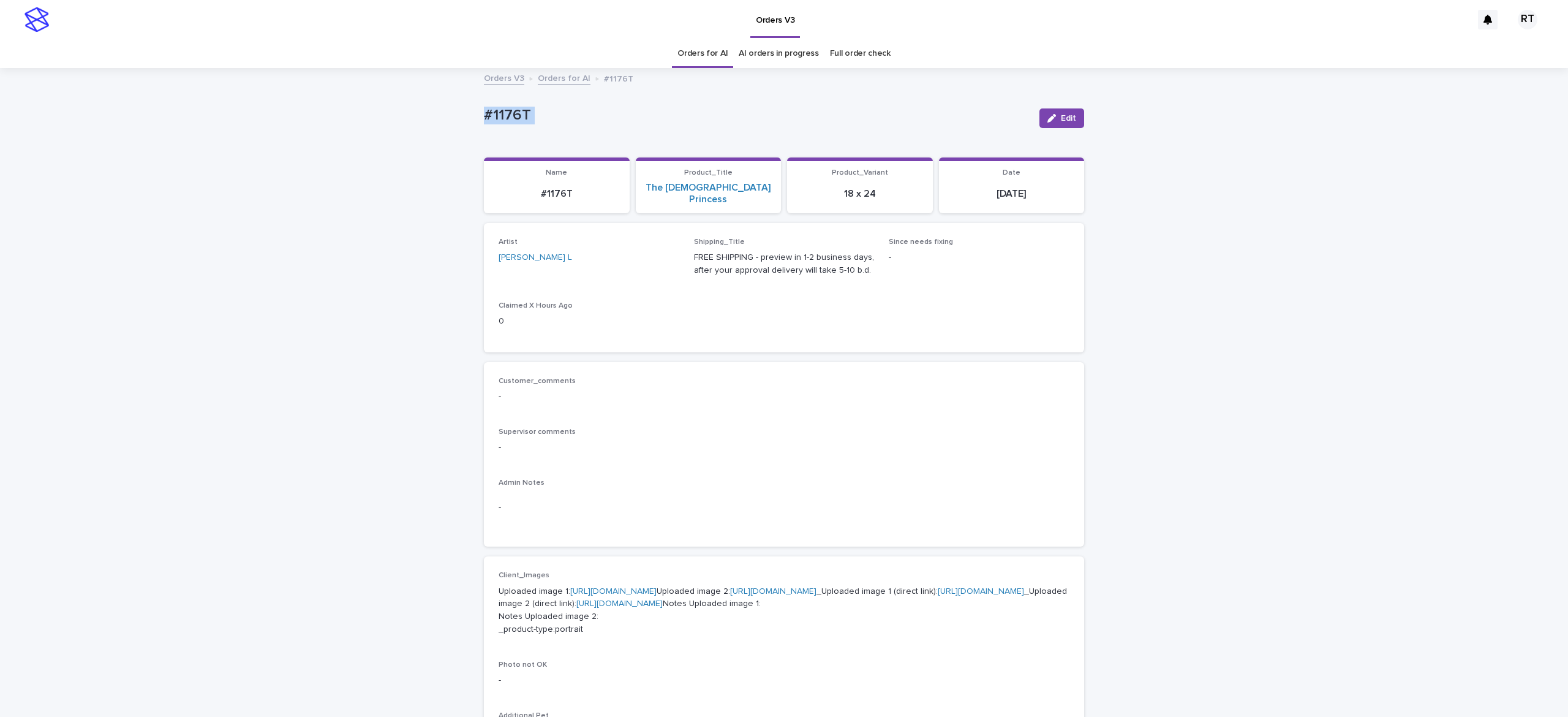
copy div "#1176T Edit Sorry, there was an error saving your record. Please try again. Ple…"
